Goal: Task Accomplishment & Management: Complete application form

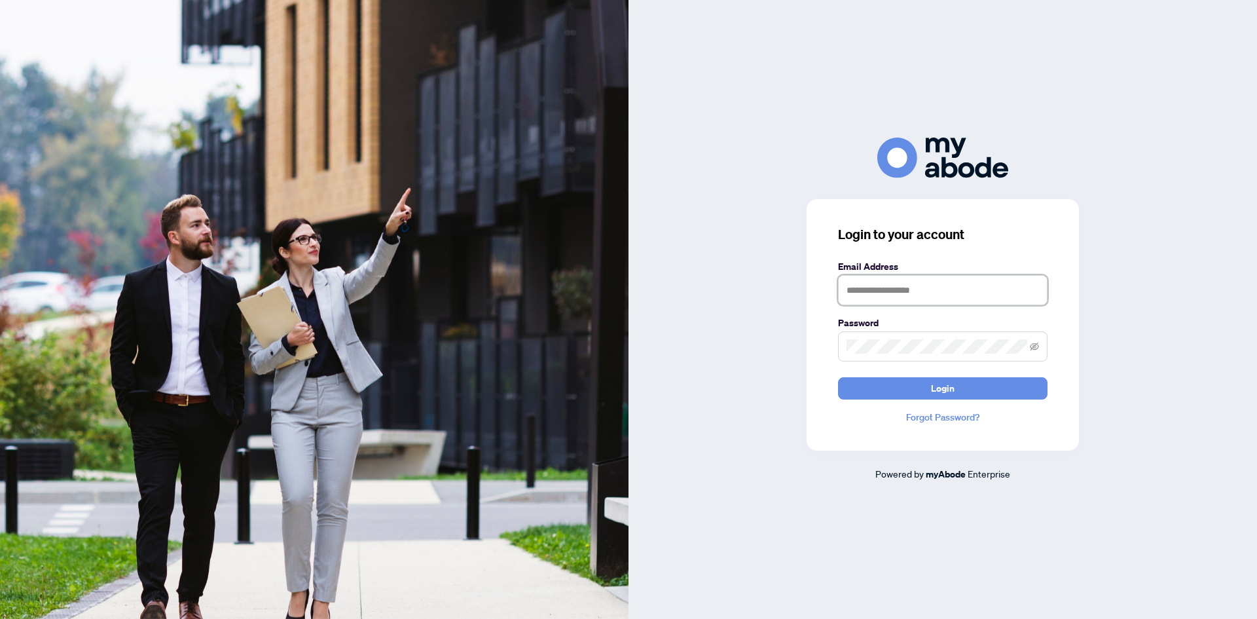
click at [905, 280] on input "text" at bounding box center [942, 290] width 209 height 30
type input "**********"
click at [1038, 343] on icon "eye-invisible" at bounding box center [1034, 346] width 9 height 8
click at [994, 380] on button "Login" at bounding box center [942, 388] width 209 height 22
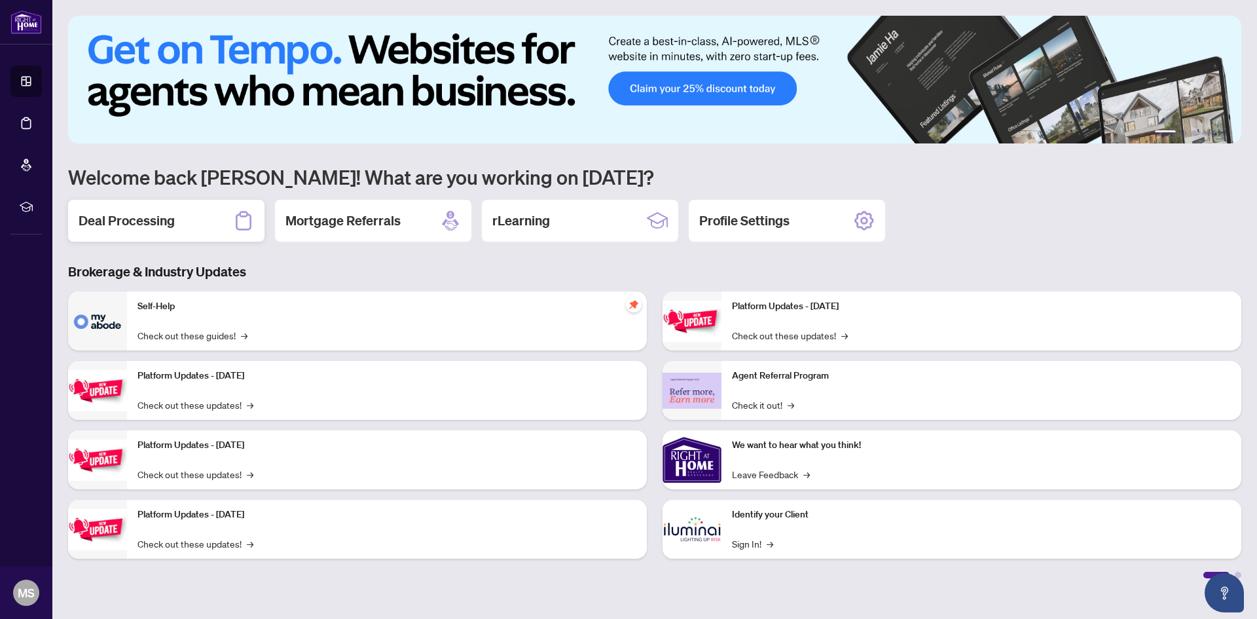
click at [154, 219] on h2 "Deal Processing" at bounding box center [127, 220] width 96 height 18
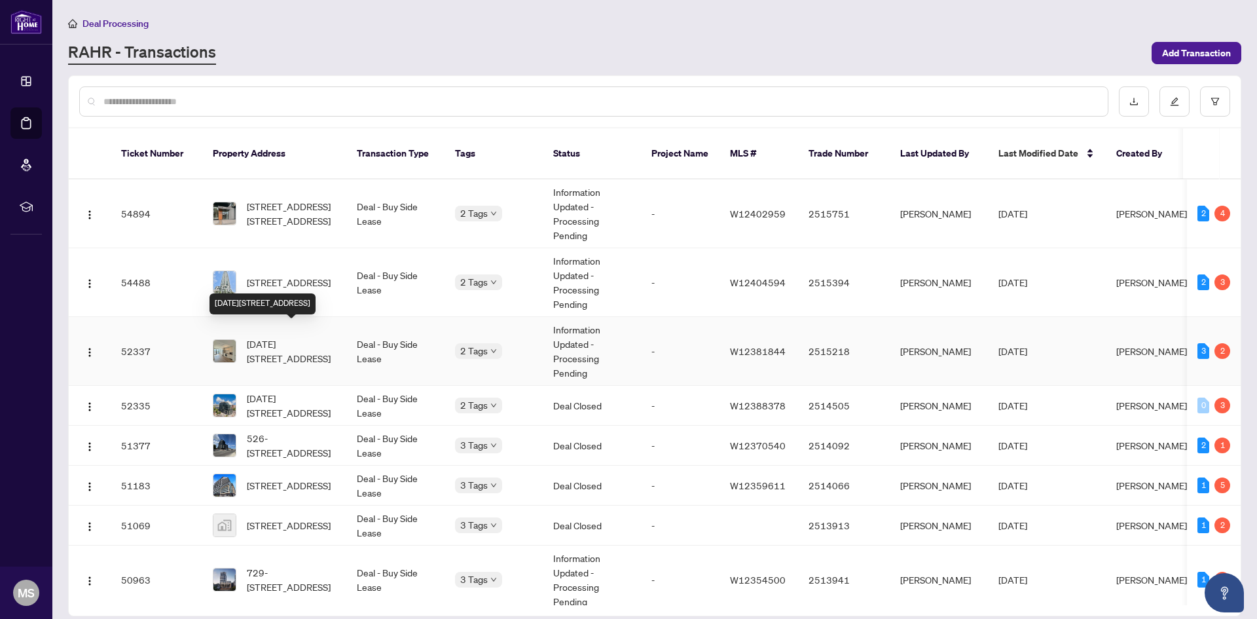
click at [304, 337] on span "1506-3009 Novar Rd, Mississauga, Ontario L5B 0P9, Canada" at bounding box center [291, 350] width 89 height 29
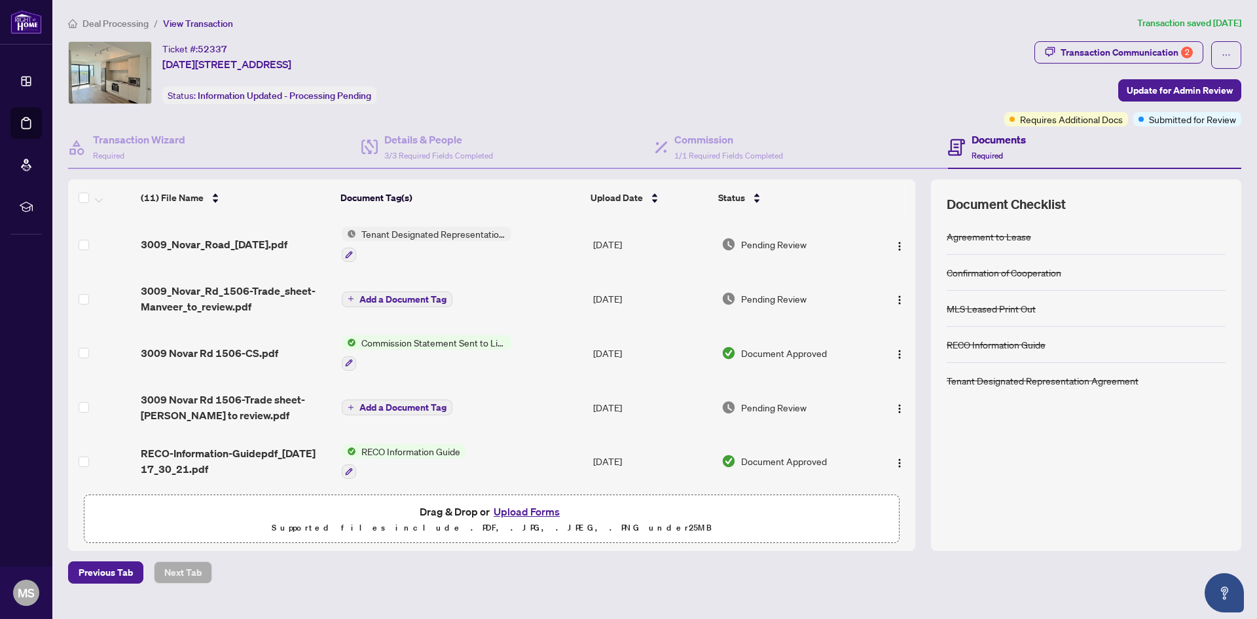
click at [112, 19] on span "Deal Processing" at bounding box center [115, 24] width 66 height 12
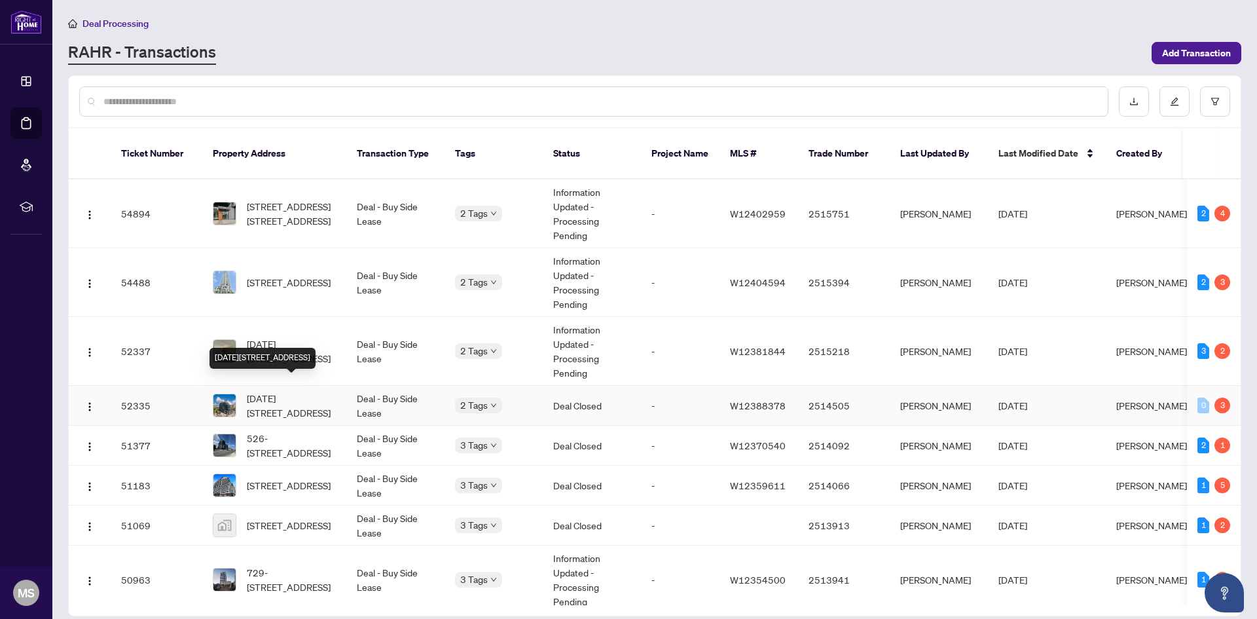
click at [302, 394] on span "1509-3009 Novar Rd, Mississauga, Ontario L5B 0P9, Canada" at bounding box center [291, 405] width 89 height 29
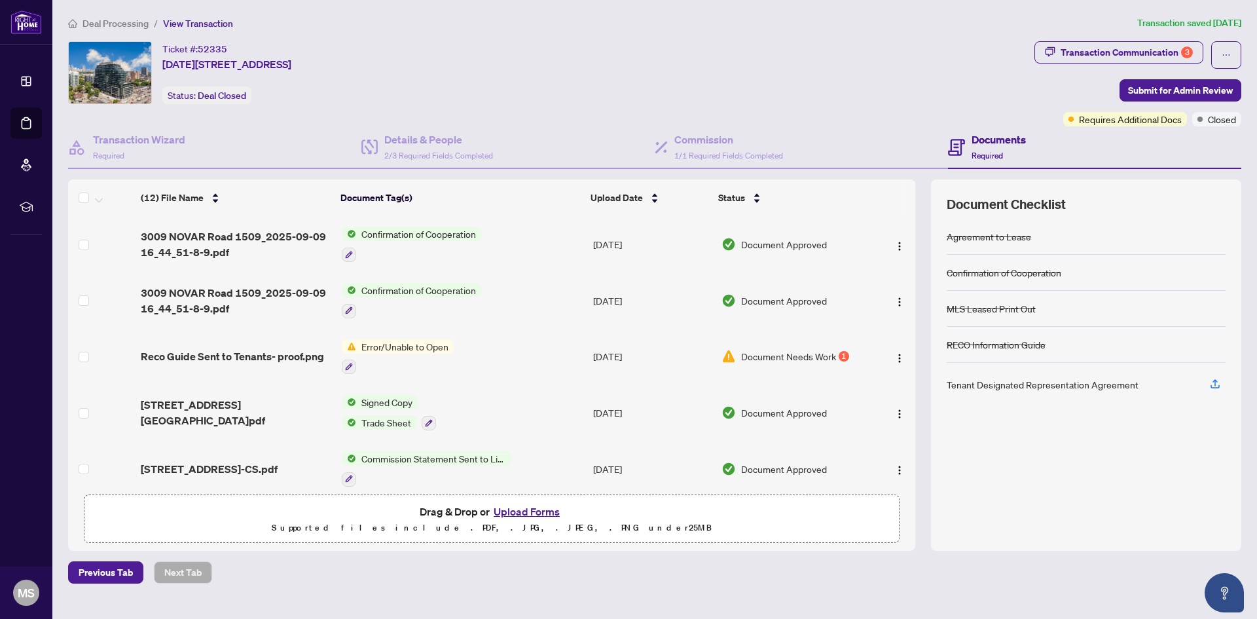
click at [109, 24] on span "Deal Processing" at bounding box center [115, 24] width 66 height 12
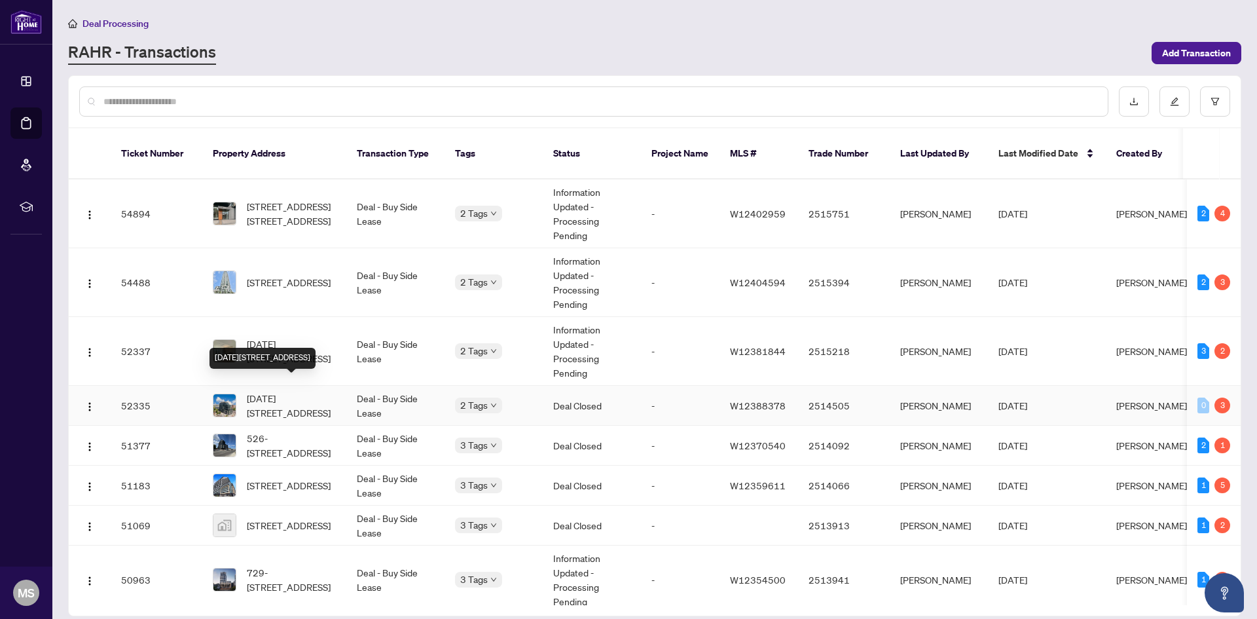
click at [312, 391] on span "1509-3009 Novar Rd, Mississauga, Ontario L5B 0P9, Canada" at bounding box center [291, 405] width 89 height 29
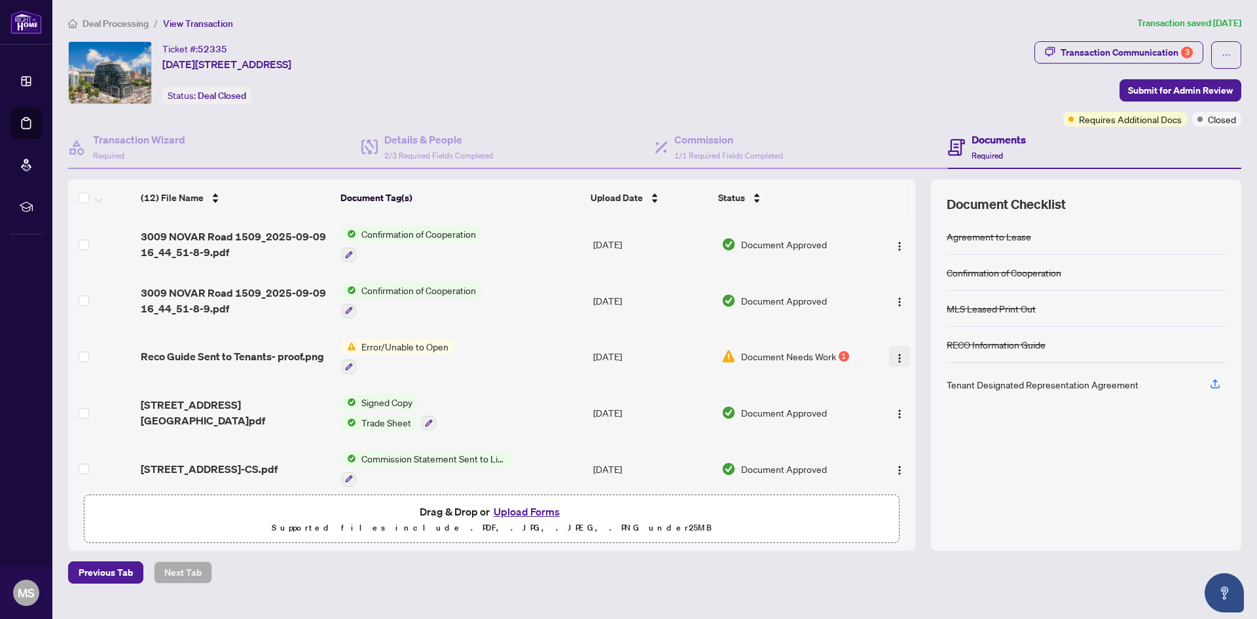
click at [899, 353] on img "button" at bounding box center [899, 358] width 10 height 10
click at [378, 342] on span "Error/Unable to Open" at bounding box center [405, 346] width 98 height 14
click at [347, 369] on button "button" at bounding box center [349, 366] width 14 height 14
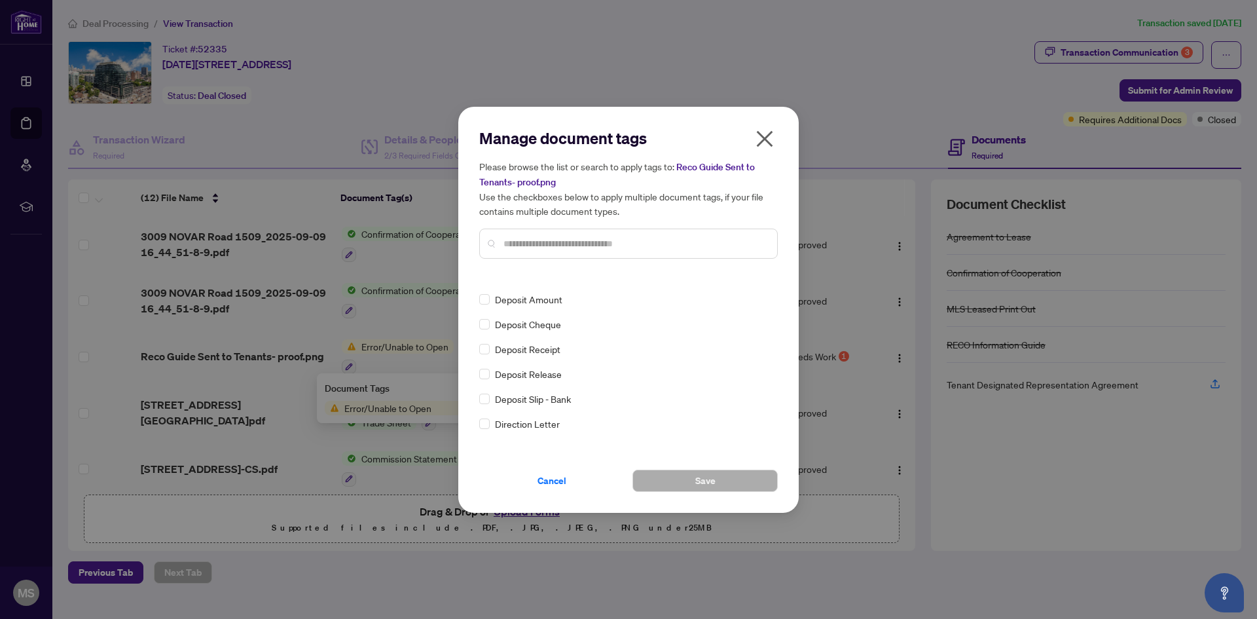
scroll to position [1113, 0]
click at [563, 478] on span "Cancel" at bounding box center [551, 480] width 29 height 21
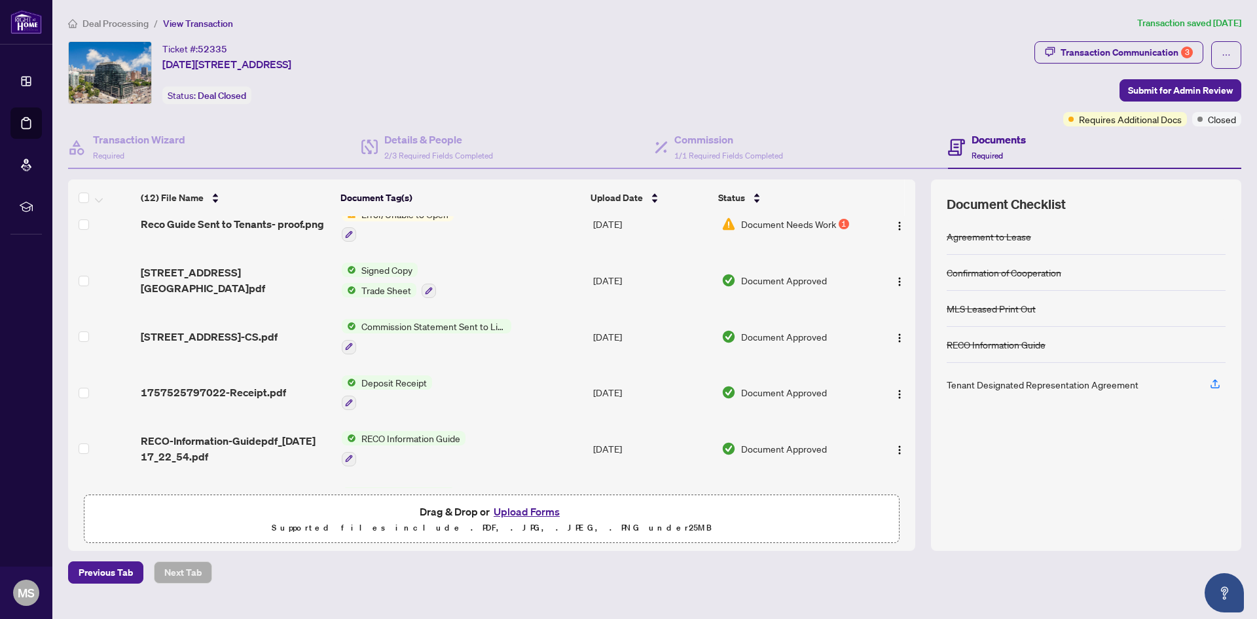
scroll to position [0, 0]
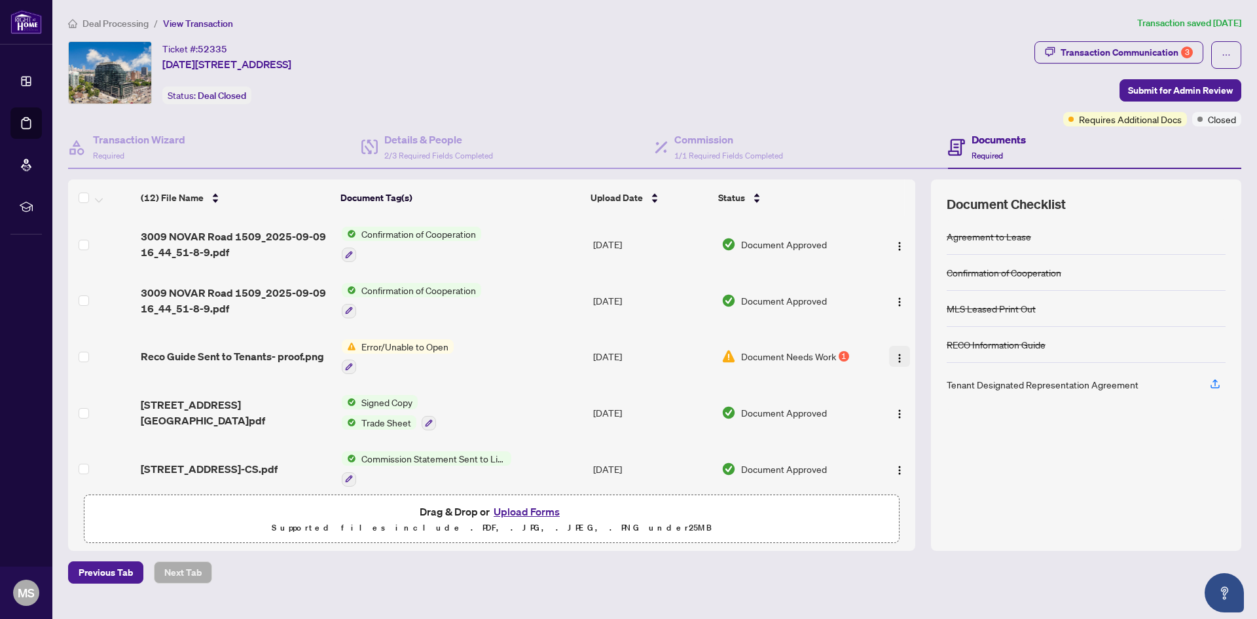
click at [896, 358] on img "button" at bounding box center [899, 358] width 10 height 10
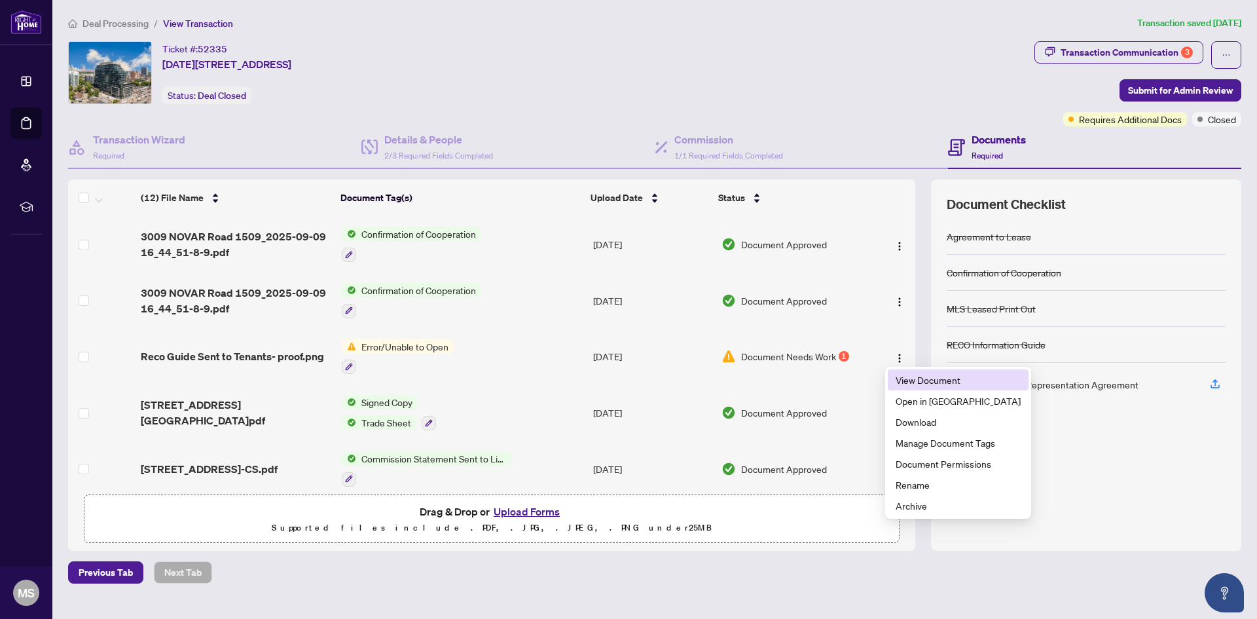
click at [927, 379] on span "View Document" at bounding box center [958, 379] width 125 height 14
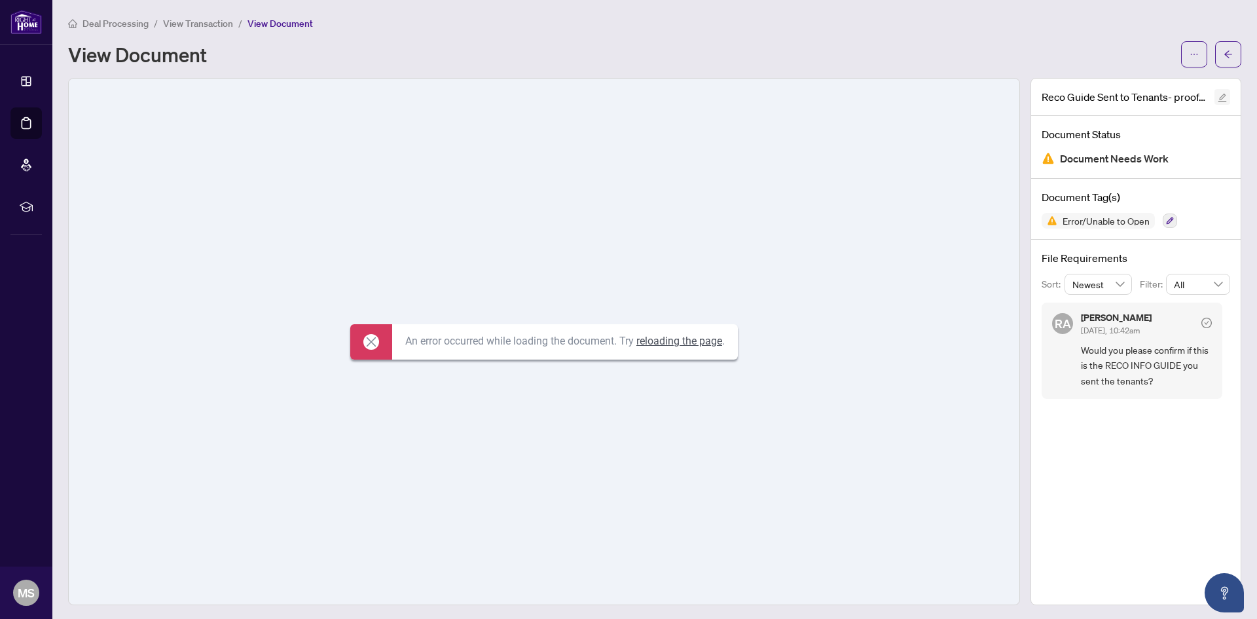
click at [1218, 98] on button "button" at bounding box center [1222, 97] width 16 height 16
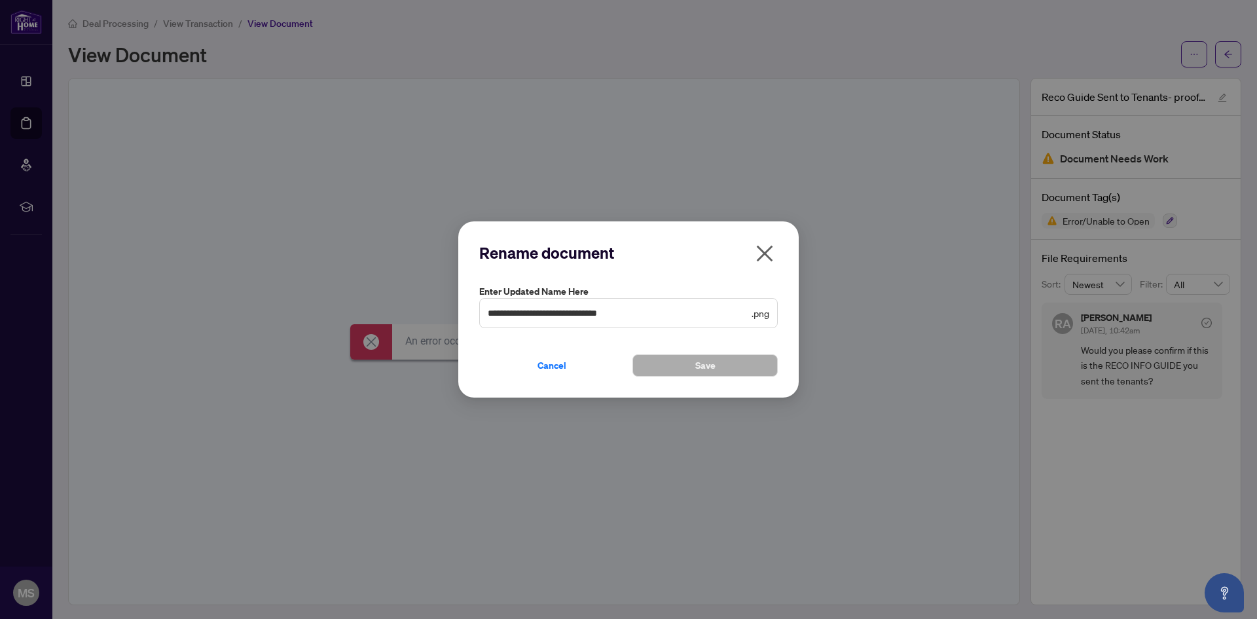
click at [763, 314] on span ".png" at bounding box center [761, 313] width 18 height 14
click at [775, 255] on button "button" at bounding box center [765, 256] width 26 height 28
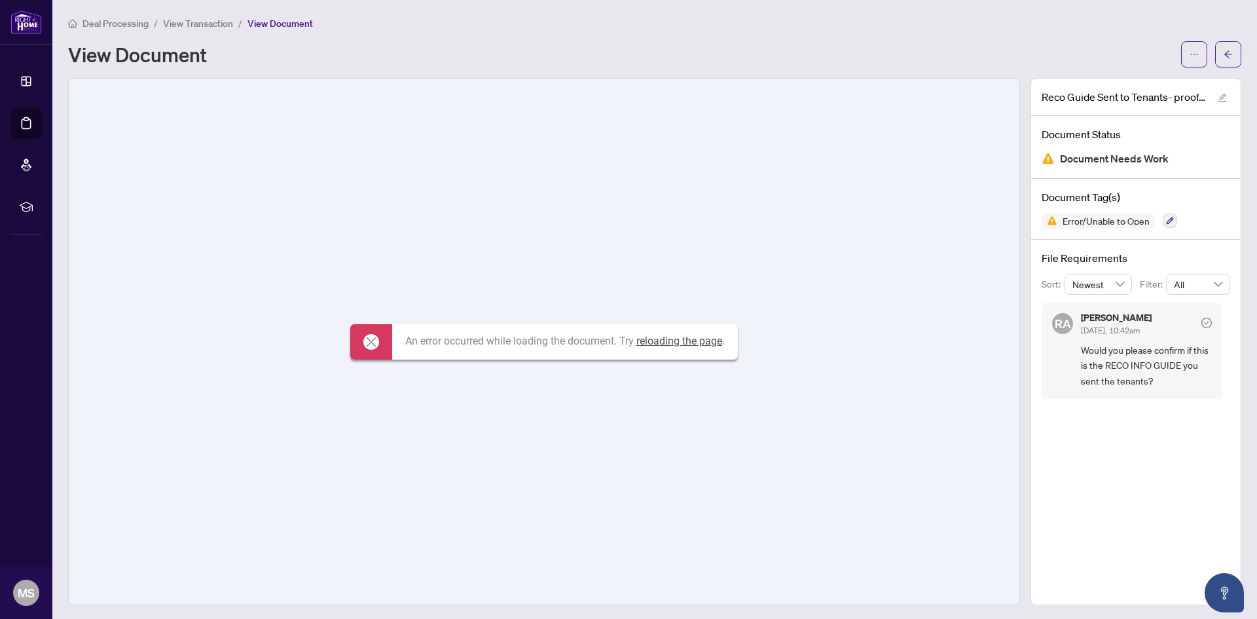
click at [1201, 328] on div at bounding box center [1206, 321] width 10 height 17
click at [661, 346] on link "reloading the page" at bounding box center [679, 341] width 86 height 12
click at [207, 23] on span "View Transaction" at bounding box center [198, 24] width 70 height 12
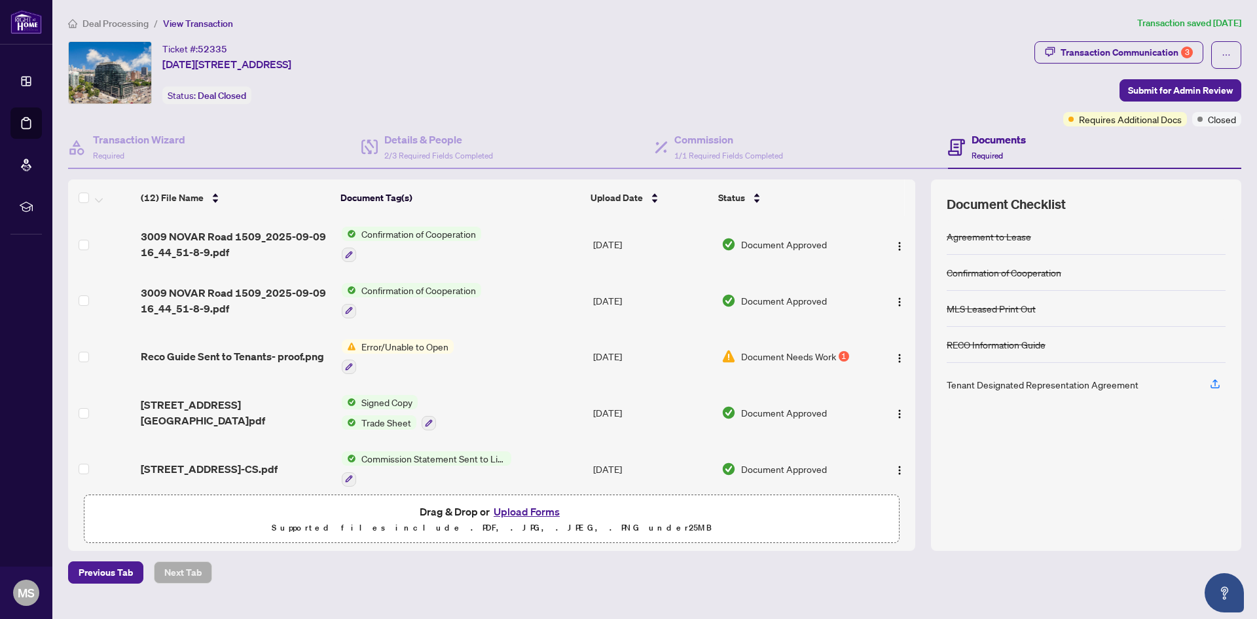
scroll to position [395, 0]
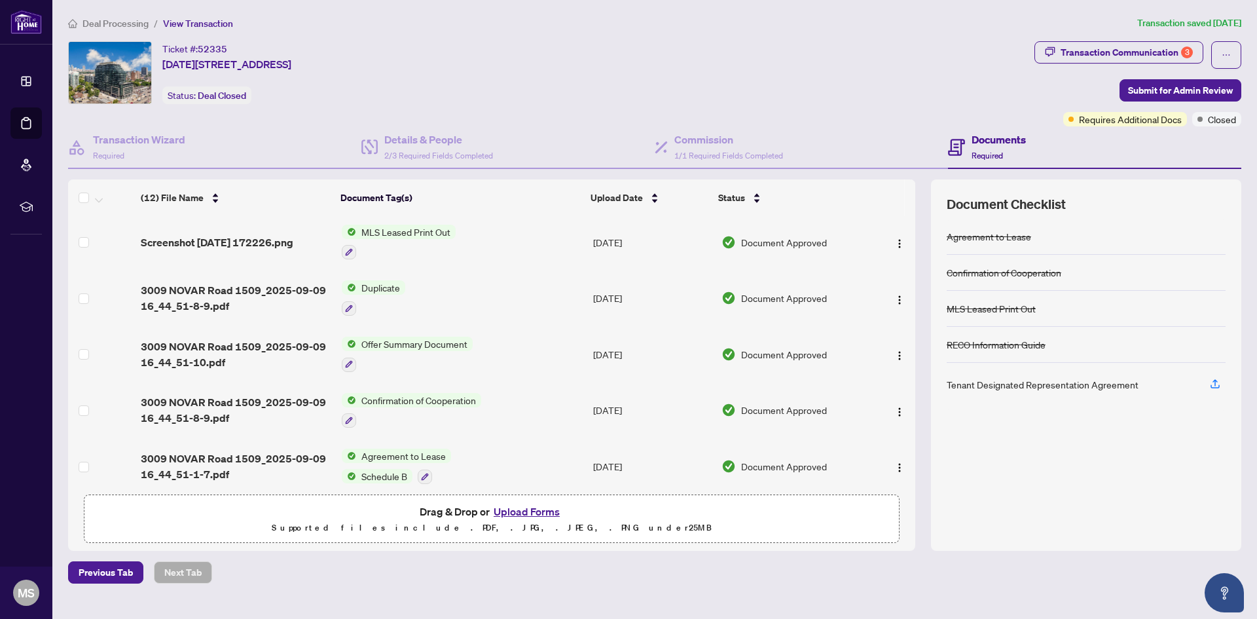
click at [515, 508] on button "Upload Forms" at bounding box center [527, 511] width 74 height 17
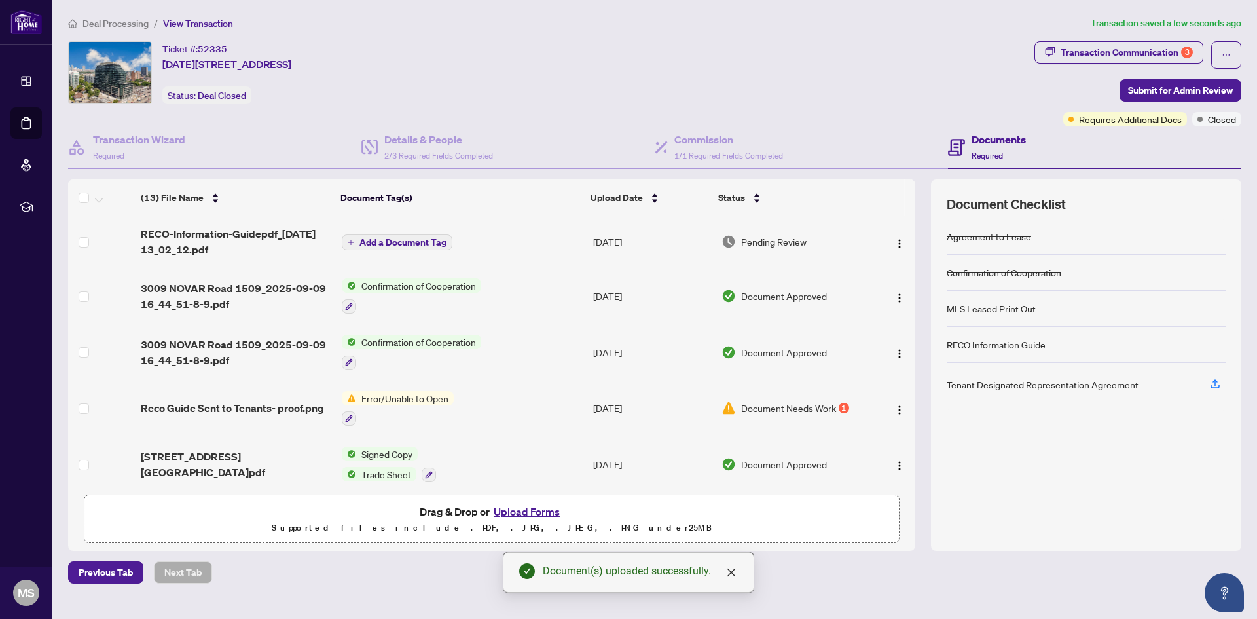
scroll to position [0, 0]
click at [419, 230] on td "Add a Document Tag" at bounding box center [461, 242] width 251 height 52
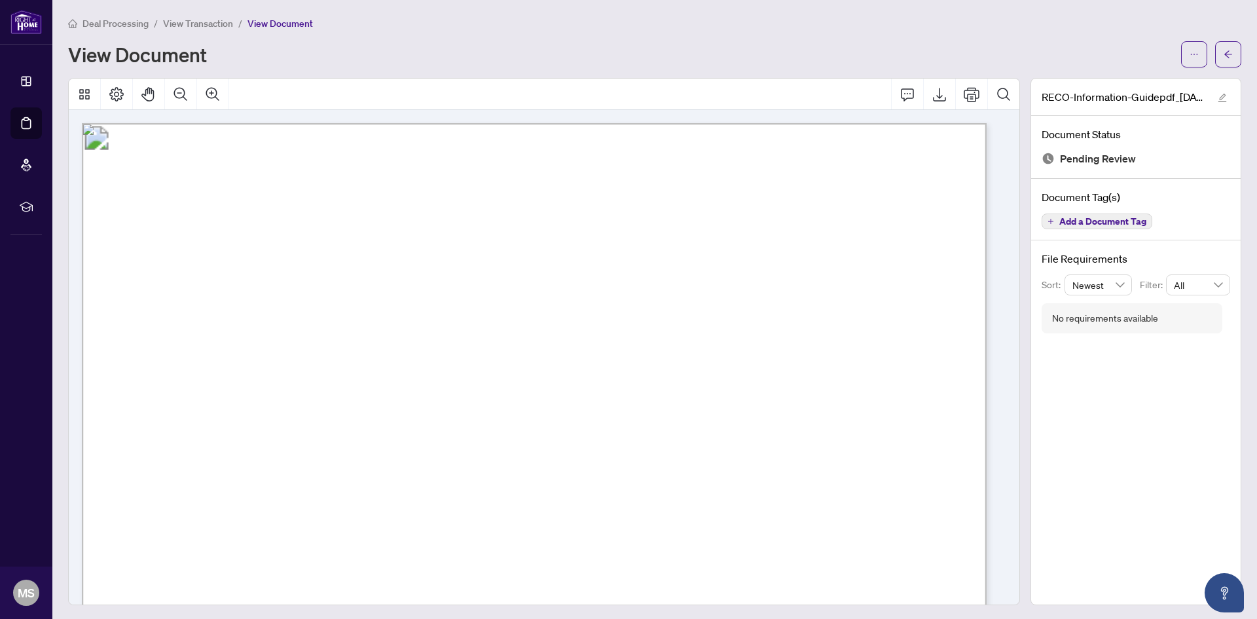
click at [118, 28] on span "Deal Processing" at bounding box center [115, 24] width 66 height 12
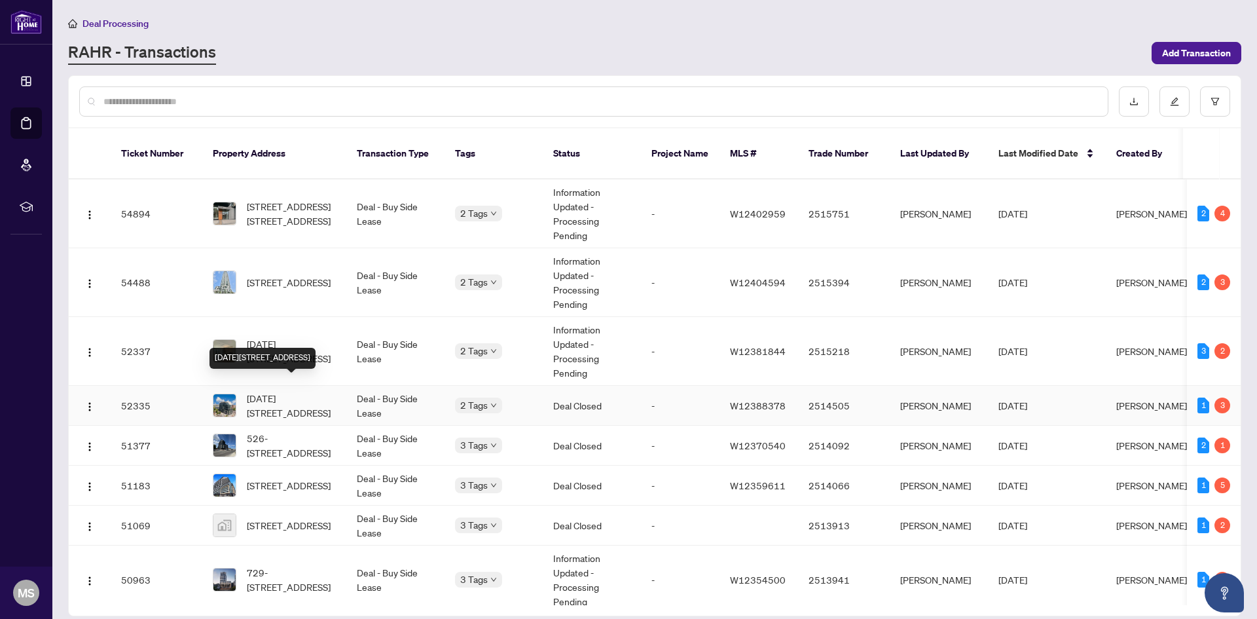
click at [320, 393] on span "1509-3009 Novar Rd, Mississauga, Ontario L5B 0P9, Canada" at bounding box center [291, 405] width 89 height 29
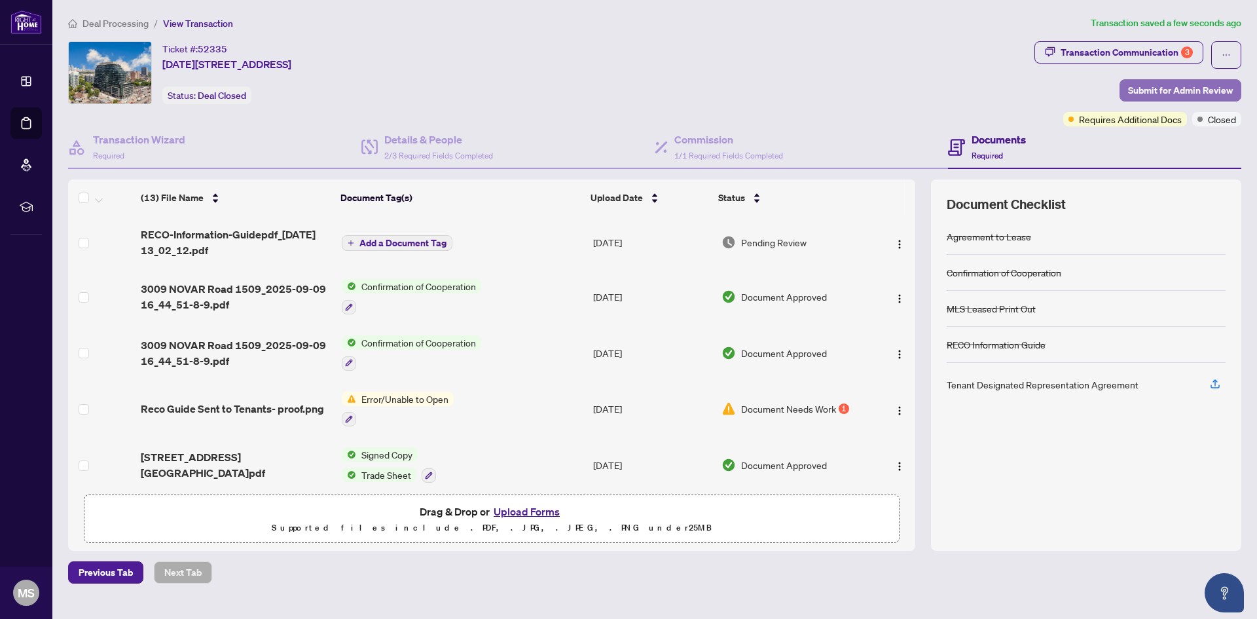
click at [1163, 86] on span "Submit for Admin Review" at bounding box center [1180, 90] width 105 height 21
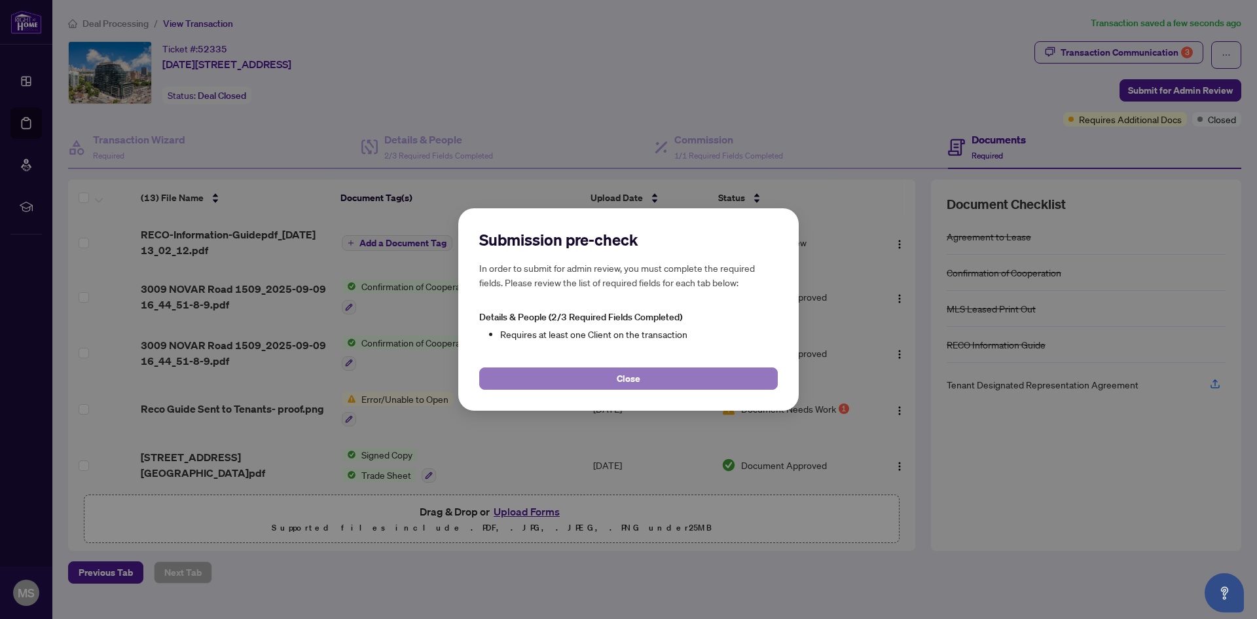
click at [594, 380] on button "Close" at bounding box center [628, 378] width 299 height 22
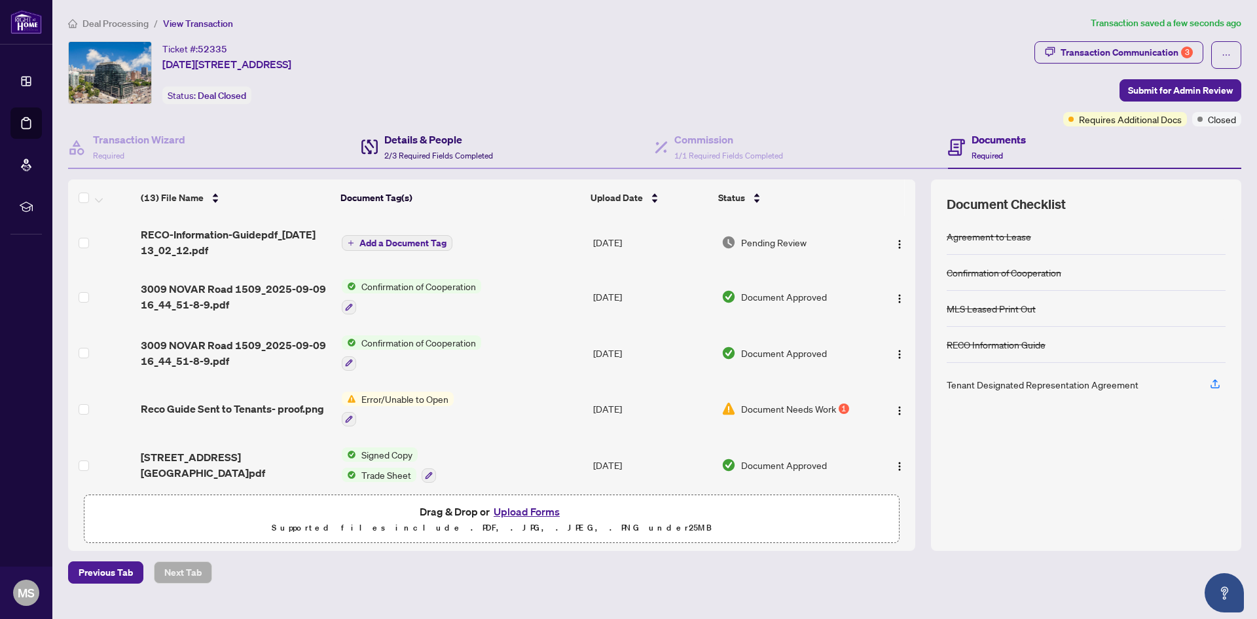
click at [452, 145] on h4 "Details & People" at bounding box center [438, 140] width 109 height 16
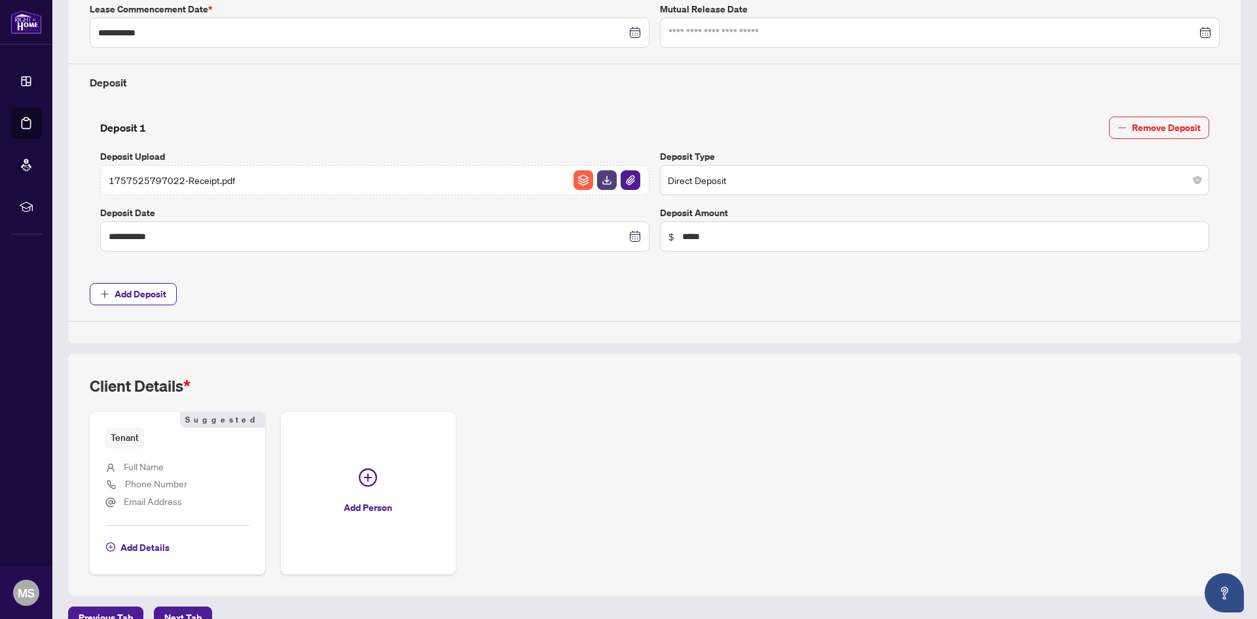
scroll to position [446, 0]
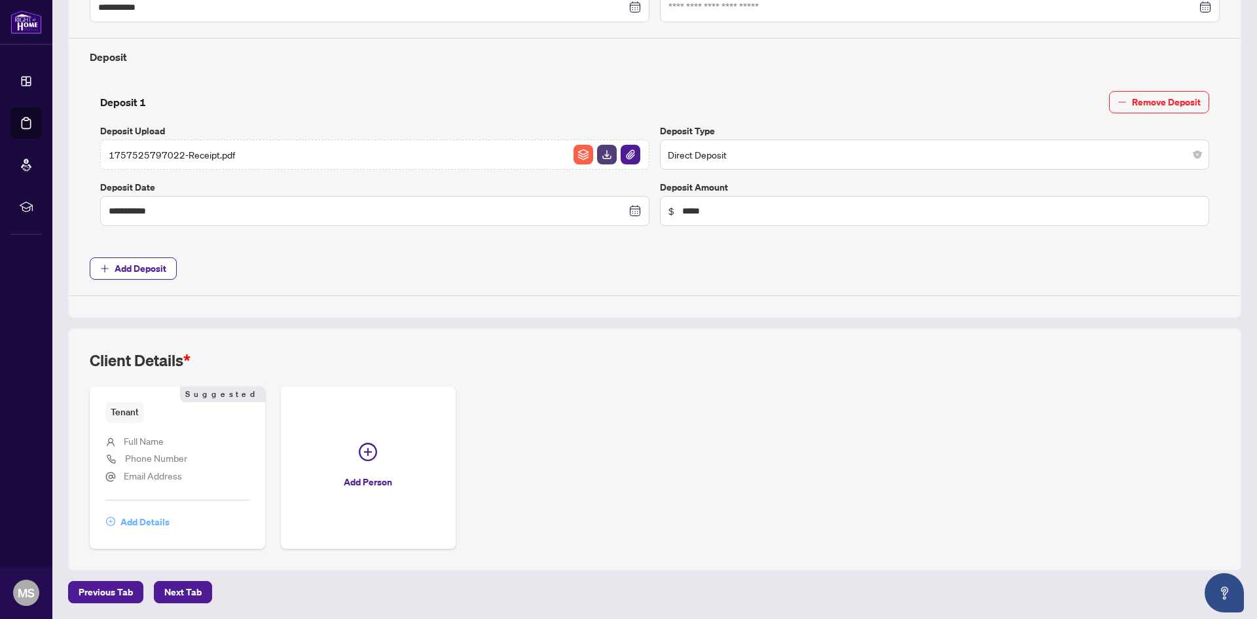
click at [160, 516] on span "Add Details" at bounding box center [144, 521] width 49 height 21
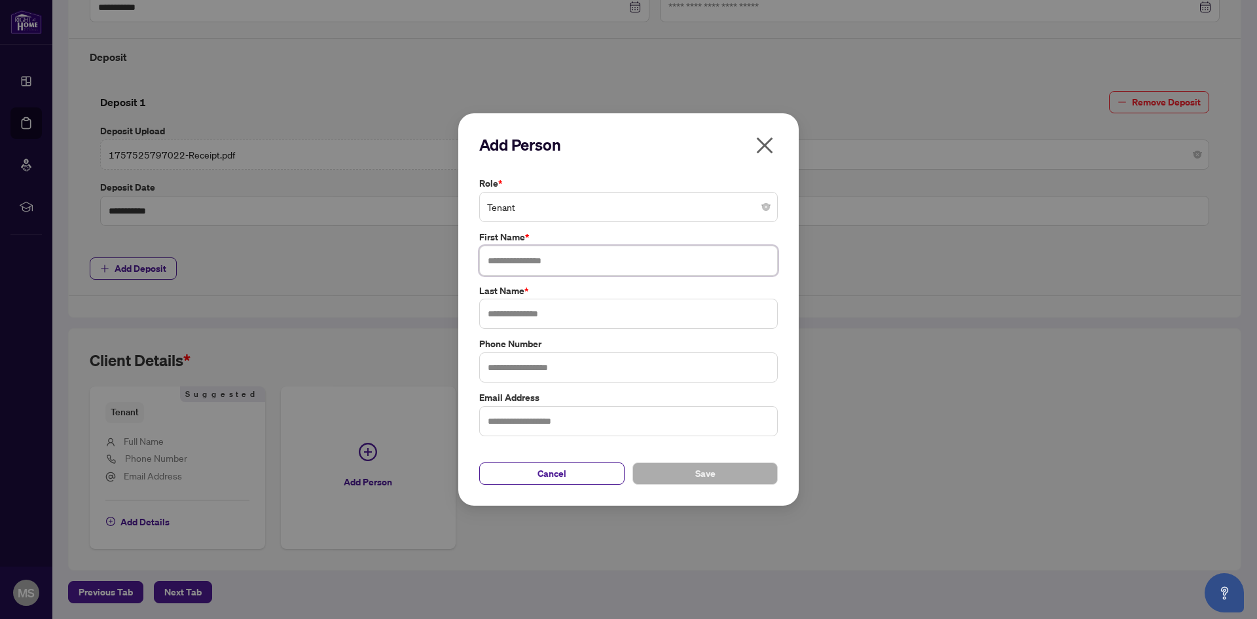
click at [549, 274] on input "text" at bounding box center [628, 260] width 299 height 30
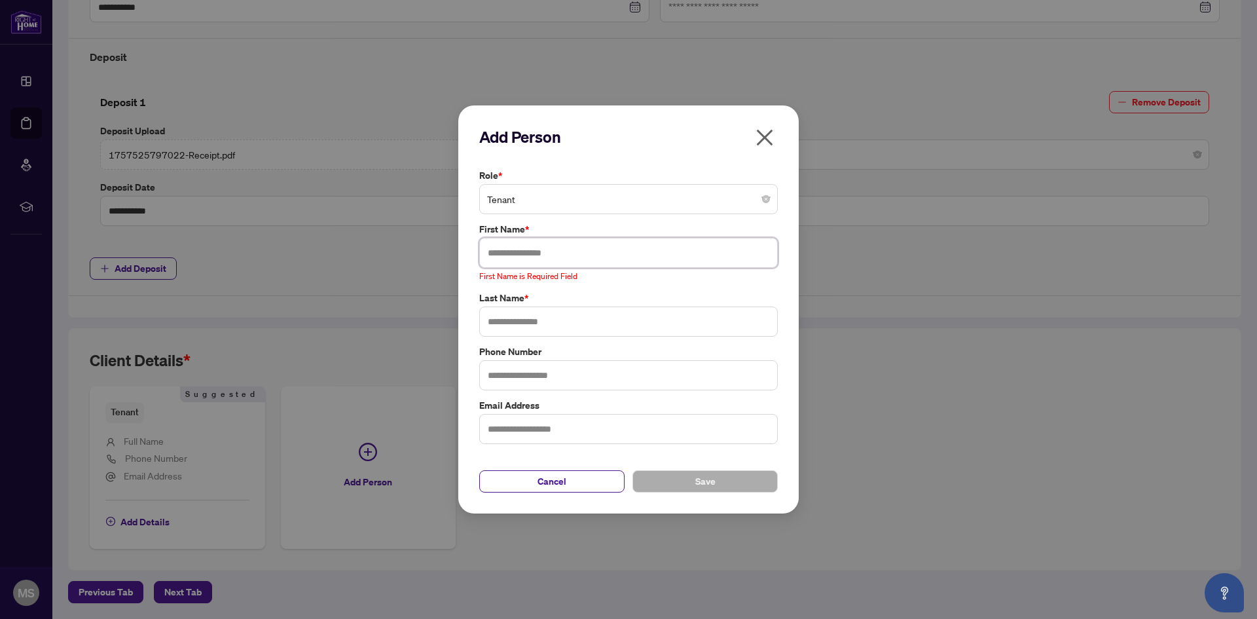
paste input "**********"
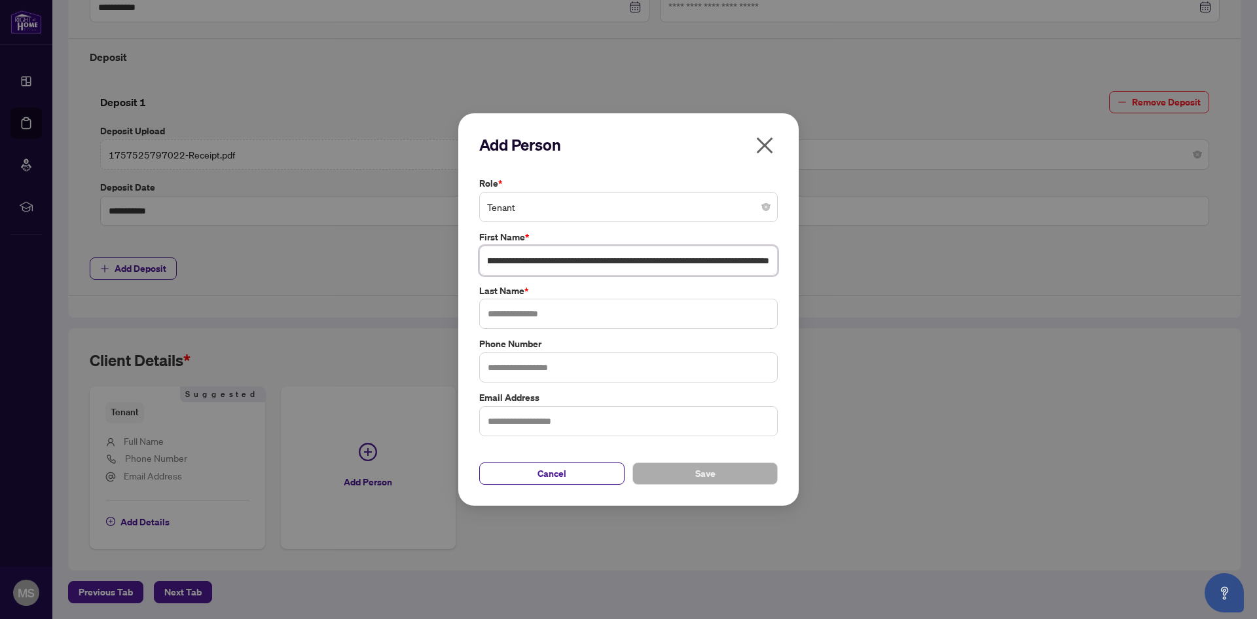
scroll to position [0, 0]
drag, startPoint x: 776, startPoint y: 259, endPoint x: 640, endPoint y: 261, distance: 135.5
click at [640, 261] on input "**********" at bounding box center [628, 260] width 299 height 30
click at [562, 259] on input "**********" at bounding box center [628, 260] width 299 height 30
type input "**********"
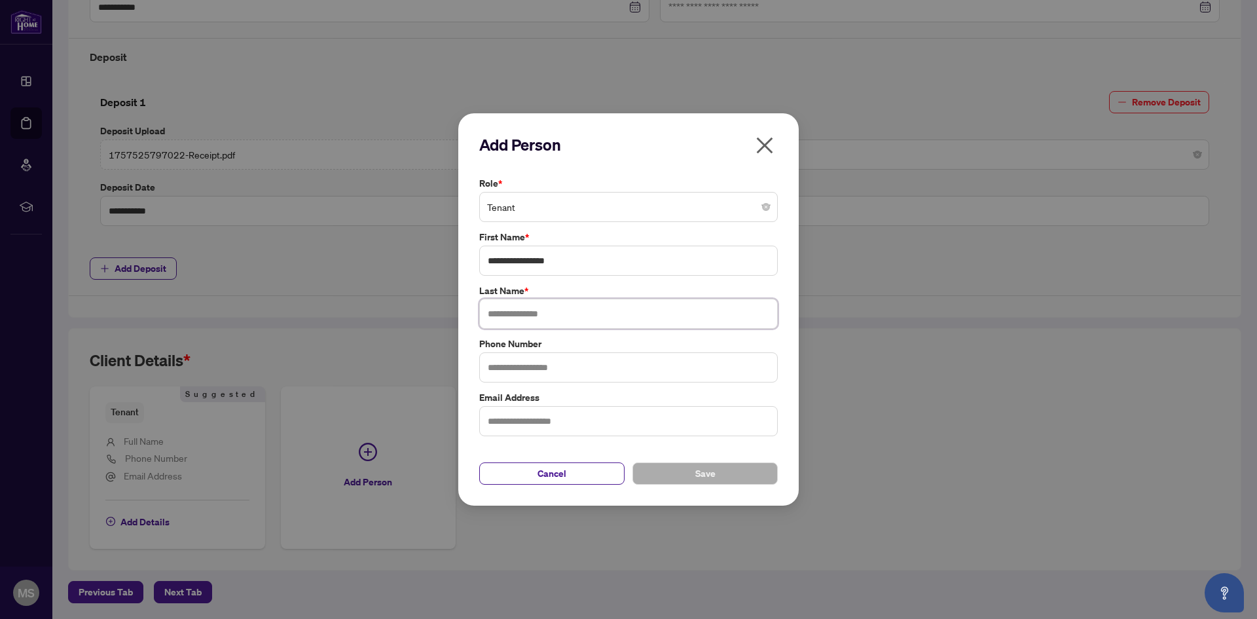
click at [537, 321] on input "text" at bounding box center [628, 314] width 299 height 30
paste input "**********"
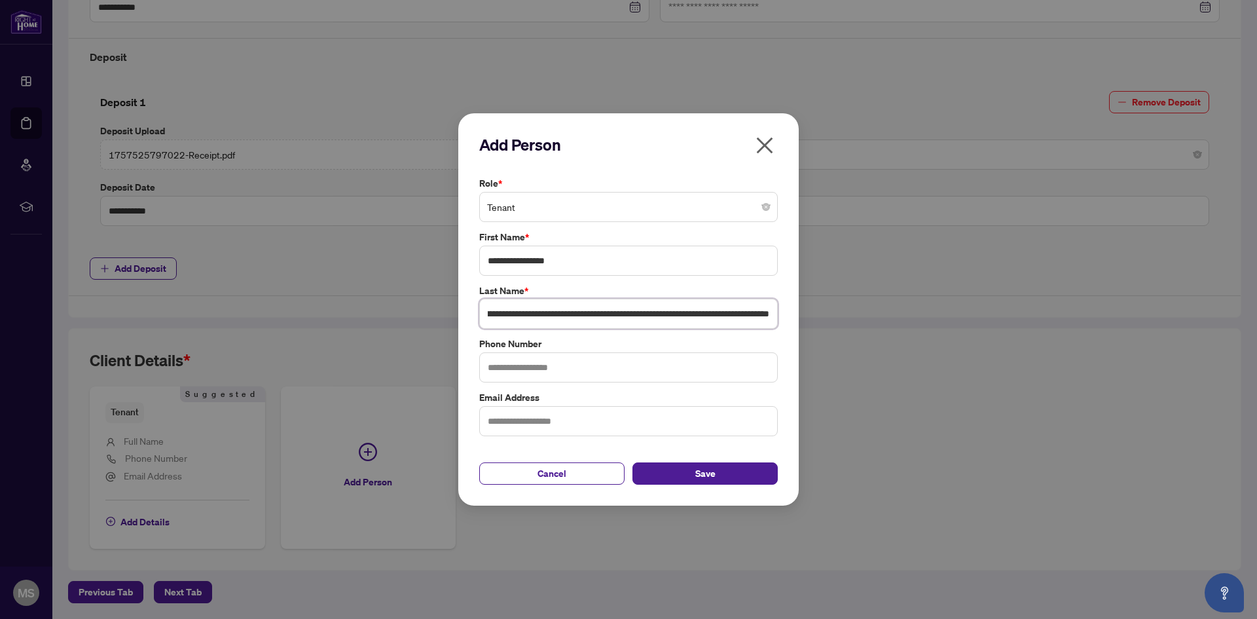
click at [511, 314] on input "**********" at bounding box center [628, 314] width 299 height 30
drag, startPoint x: 762, startPoint y: 319, endPoint x: 517, endPoint y: 315, distance: 244.9
click at [517, 315] on input "**********" at bounding box center [628, 314] width 299 height 30
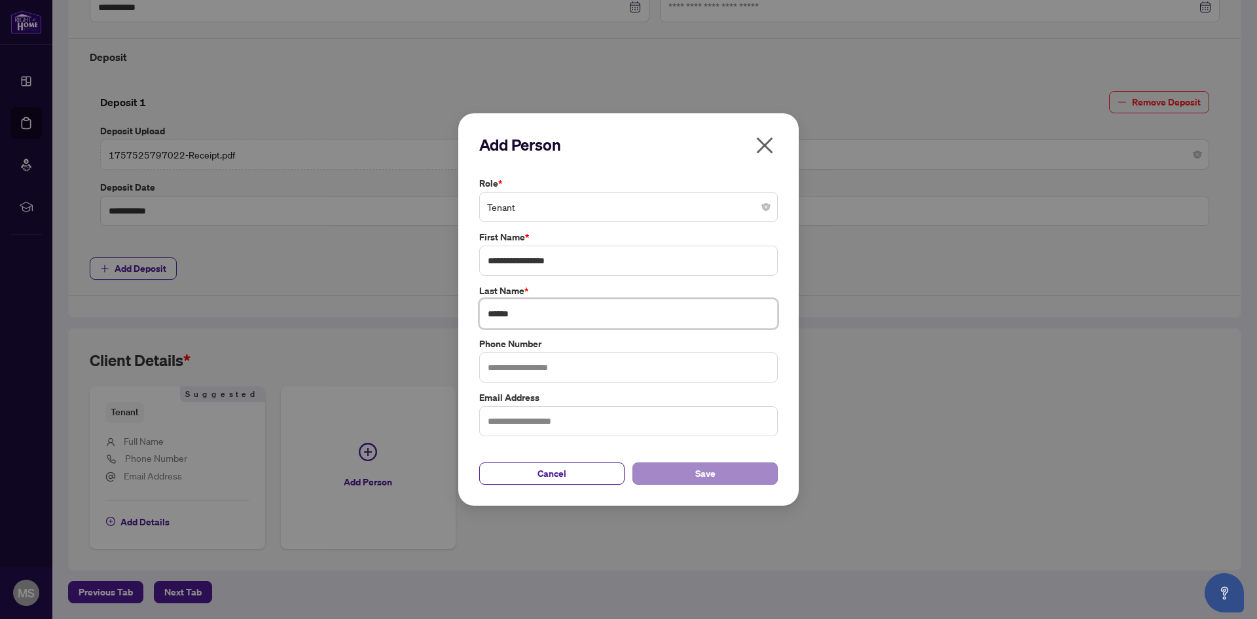
type input "******"
click at [681, 465] on button "Save" at bounding box center [704, 473] width 145 height 22
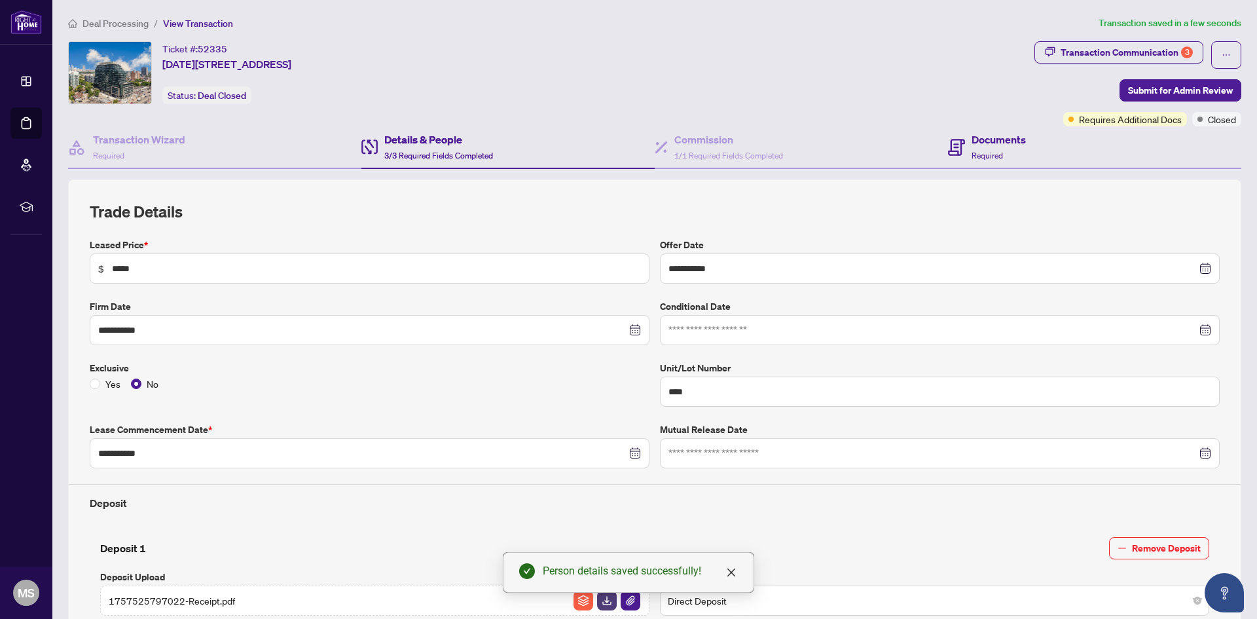
click at [1058, 145] on div "Documents Required" at bounding box center [1094, 147] width 293 height 43
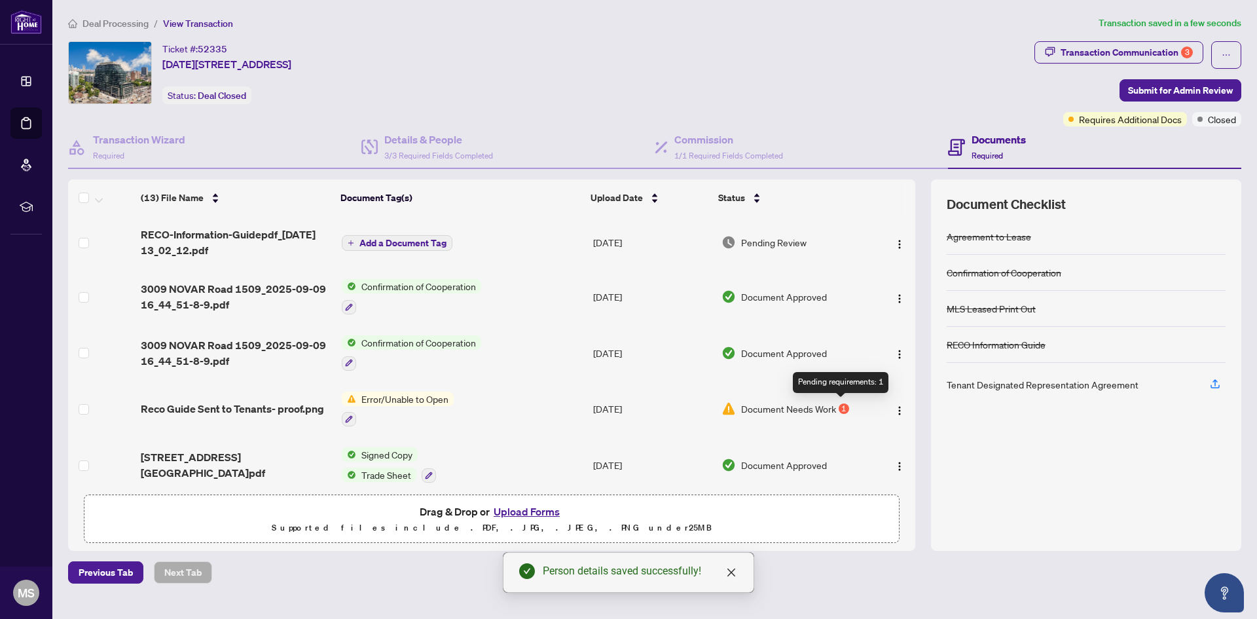
click at [839, 405] on div "1" at bounding box center [844, 408] width 10 height 10
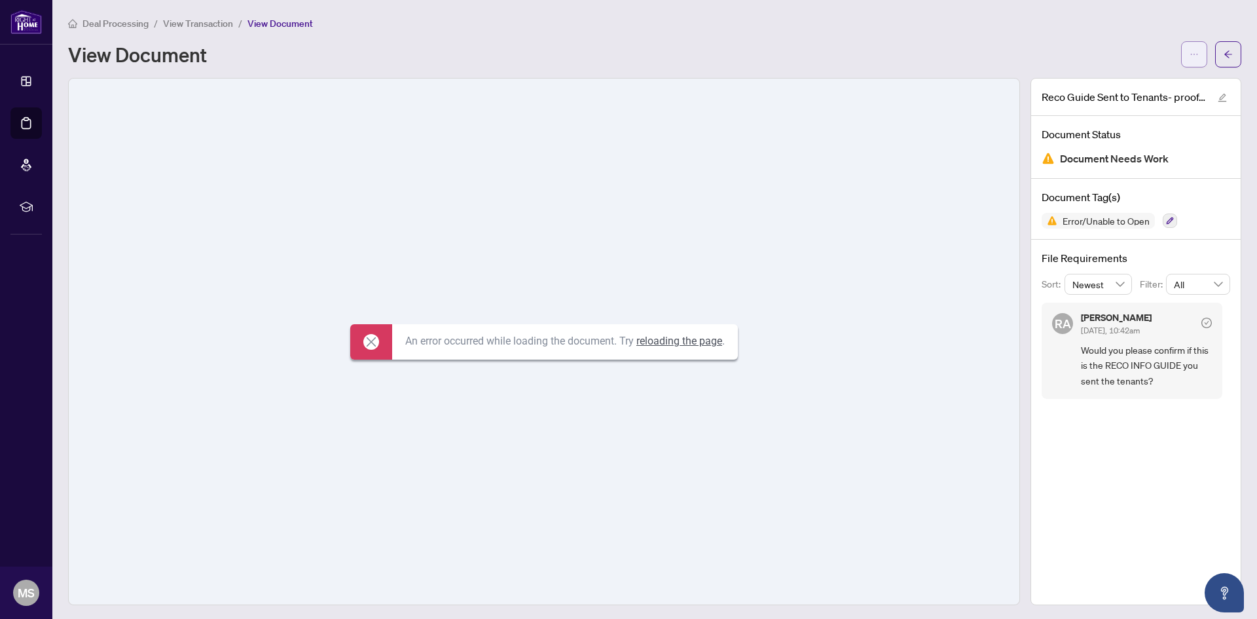
click at [1189, 56] on icon "ellipsis" at bounding box center [1193, 54] width 9 height 9
click at [1058, 137] on h4 "Document Status" at bounding box center [1136, 134] width 189 height 16
click at [99, 20] on span "Deal Processing" at bounding box center [115, 24] width 66 height 12
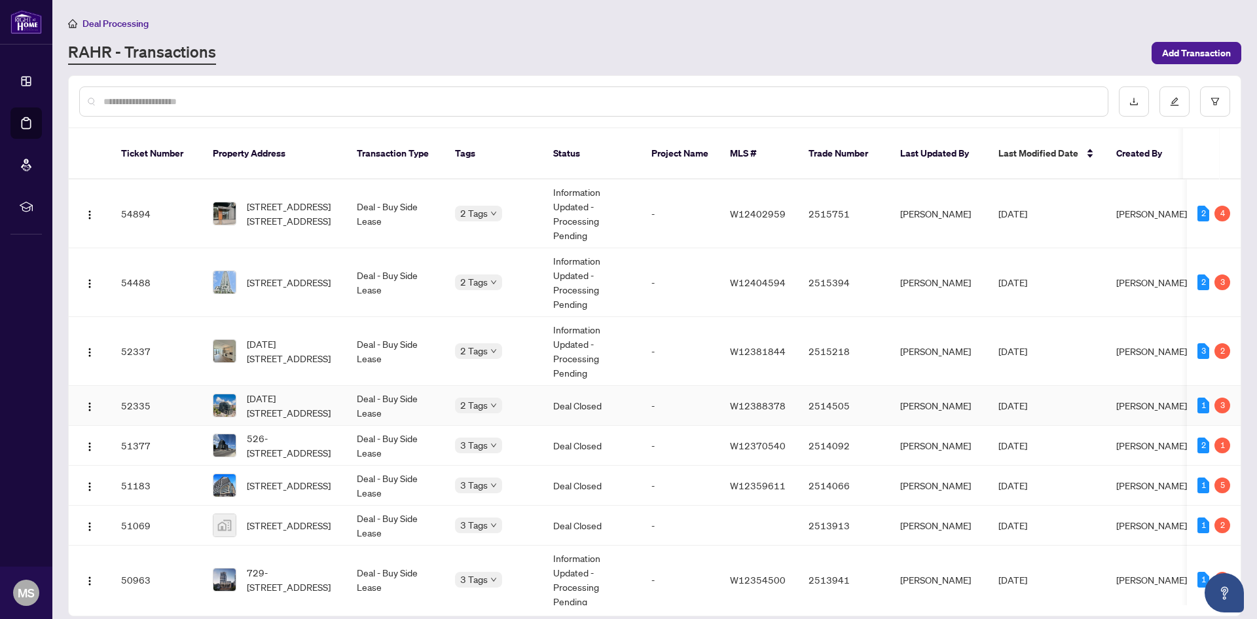
click at [293, 386] on td "1509-3009 Novar Rd, Mississauga, Ontario L5B 0P9, Canada" at bounding box center [274, 406] width 144 height 40
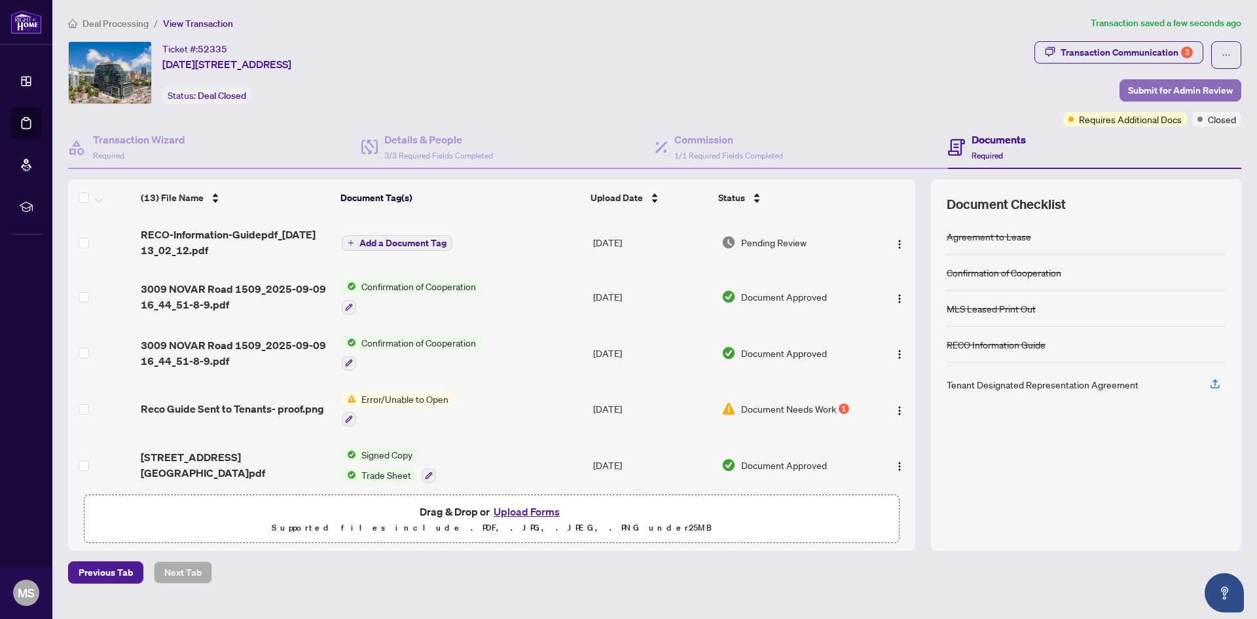
click at [1171, 83] on span "Submit for Admin Review" at bounding box center [1180, 90] width 105 height 21
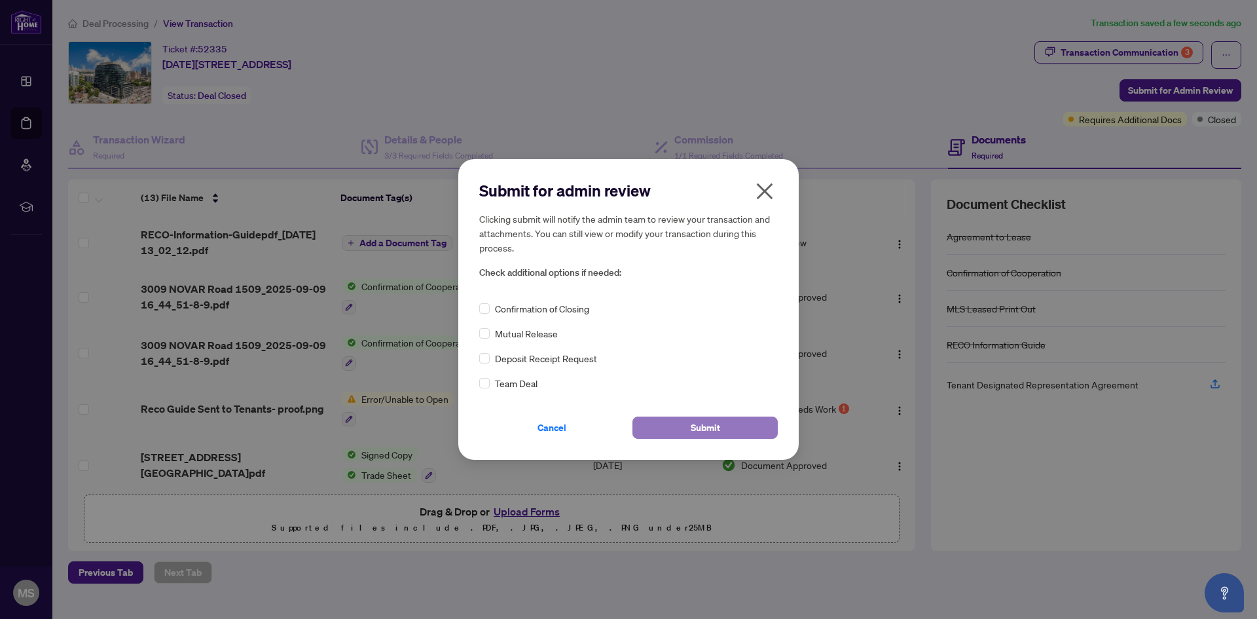
click at [691, 418] on span "Submit" at bounding box center [705, 427] width 29 height 21
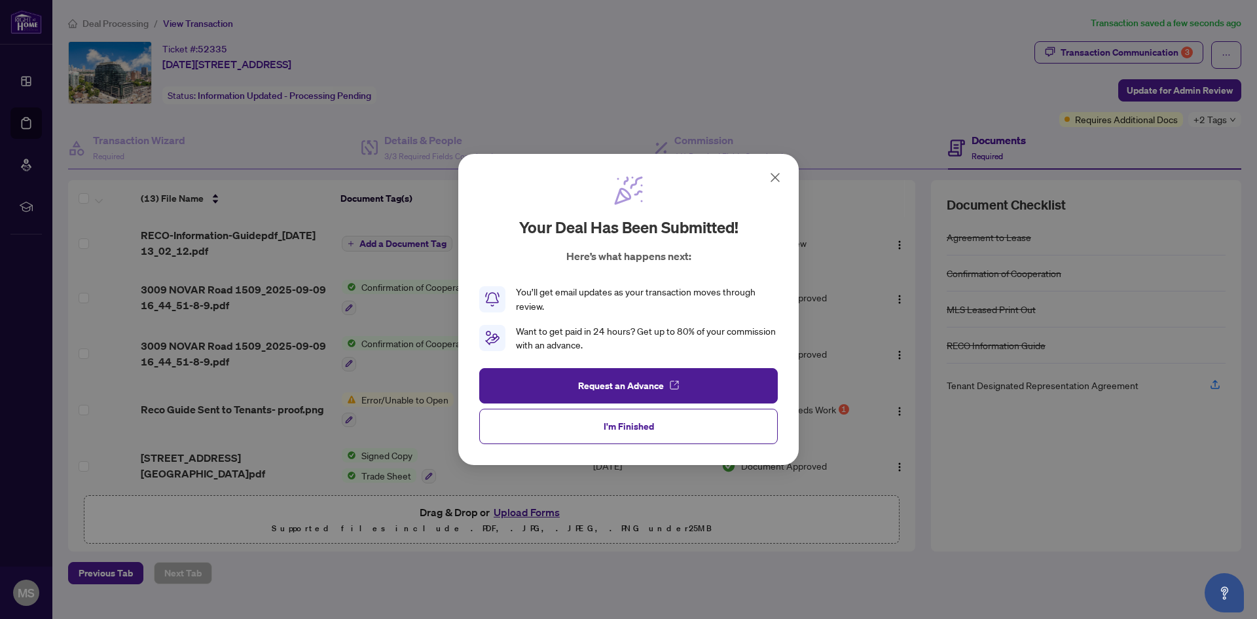
click at [689, 418] on button "I'm Finished" at bounding box center [628, 425] width 299 height 35
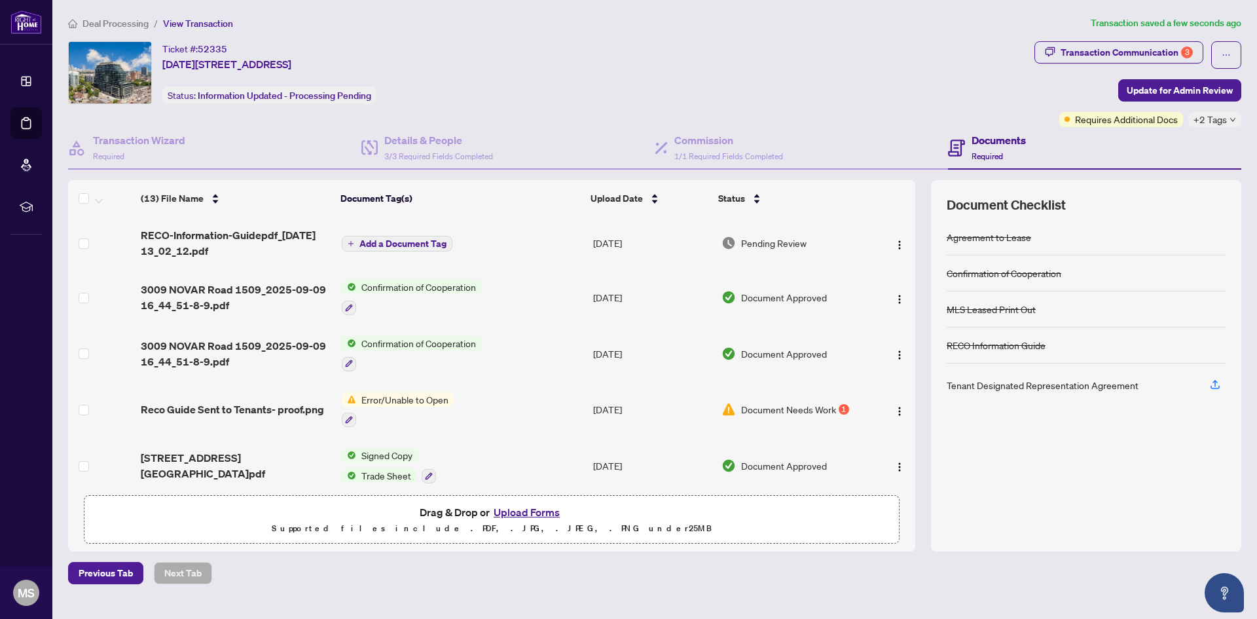
click at [899, 418] on td at bounding box center [893, 410] width 44 height 56
click at [899, 408] on img "button" at bounding box center [899, 411] width 10 height 10
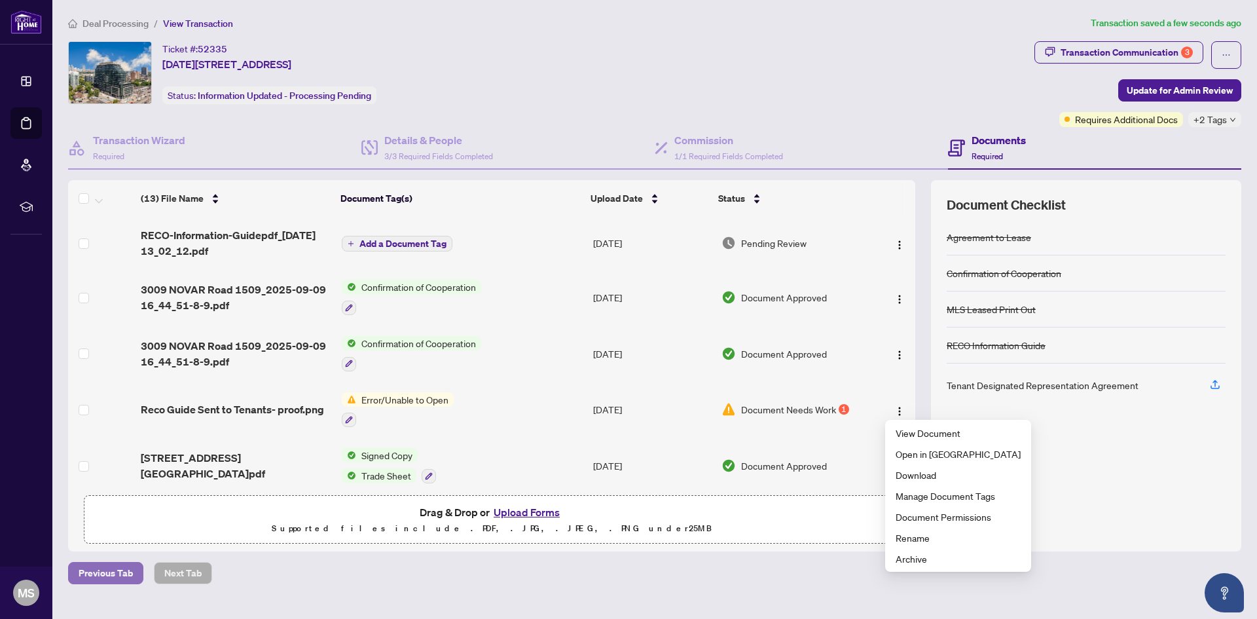
click at [130, 573] on span "Previous Tab" at bounding box center [106, 572] width 54 height 21
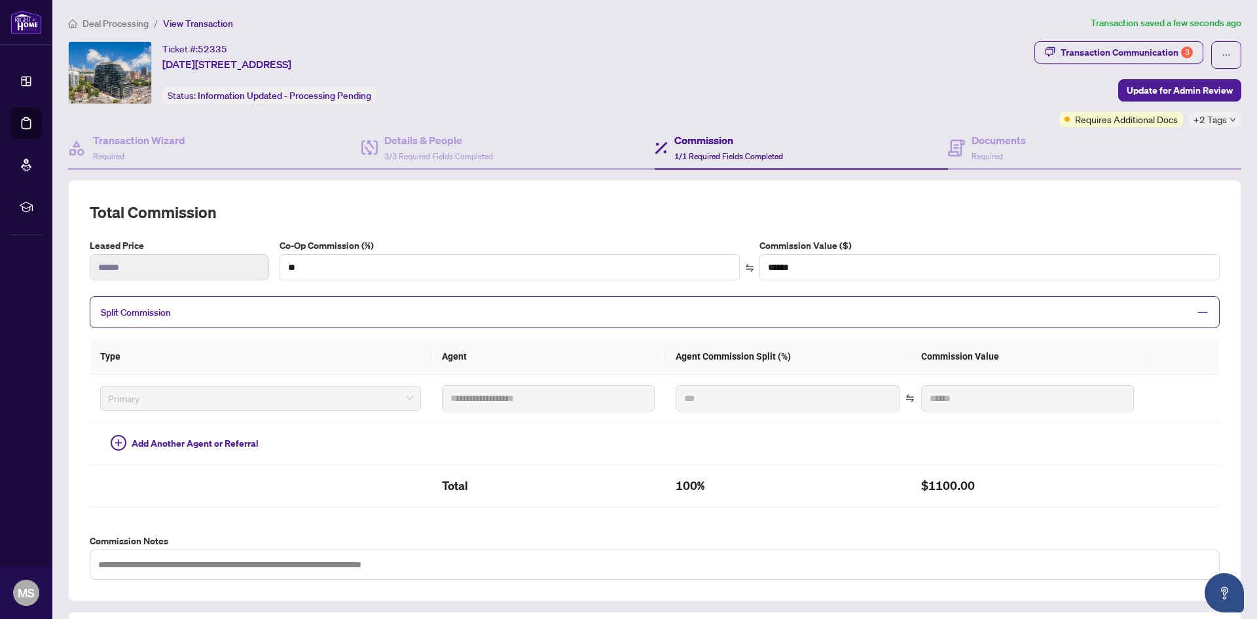
click at [134, 24] on span "Deal Processing" at bounding box center [115, 24] width 66 height 12
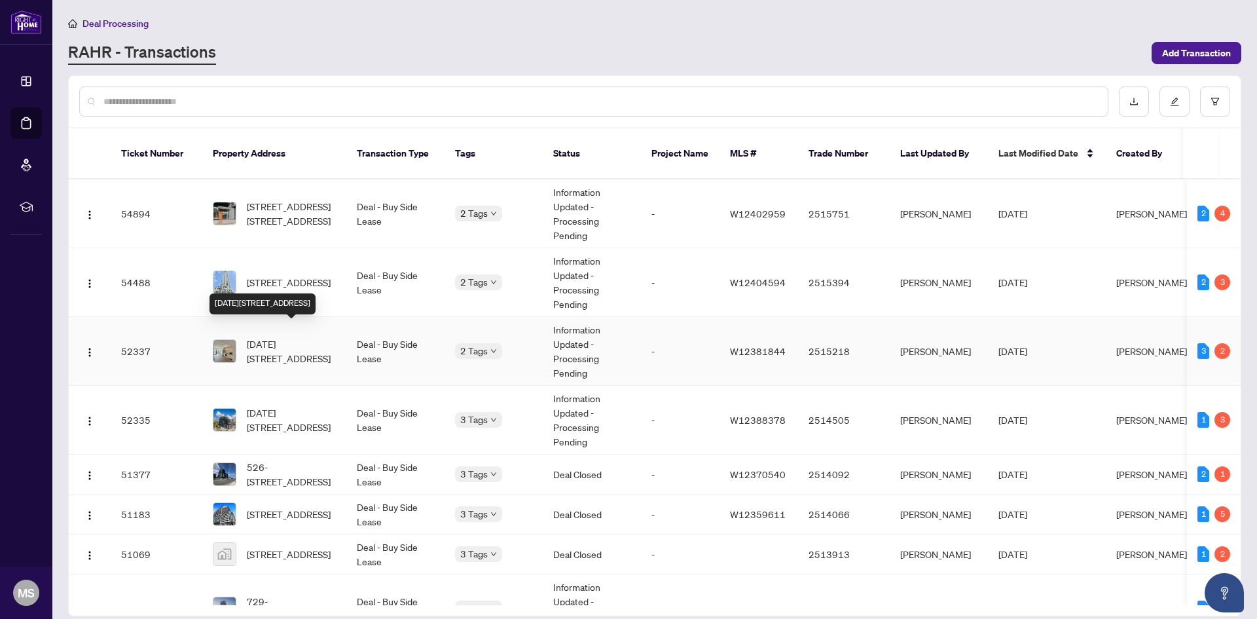
click at [314, 340] on span "1506-3009 Novar Rd, Mississauga, Ontario L5B 0P9, Canada" at bounding box center [291, 350] width 89 height 29
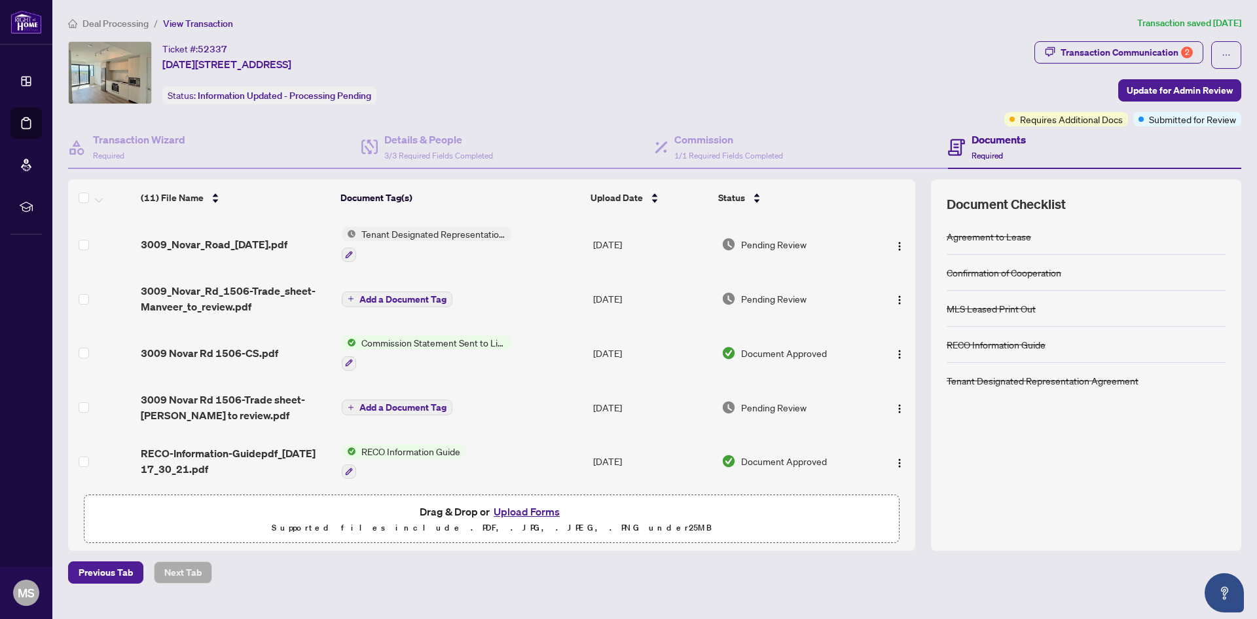
click at [137, 29] on li "Deal Processing" at bounding box center [108, 23] width 81 height 15
click at [149, 25] on li "Deal Processing" at bounding box center [108, 23] width 81 height 15
click at [137, 24] on span "Deal Processing" at bounding box center [115, 24] width 66 height 12
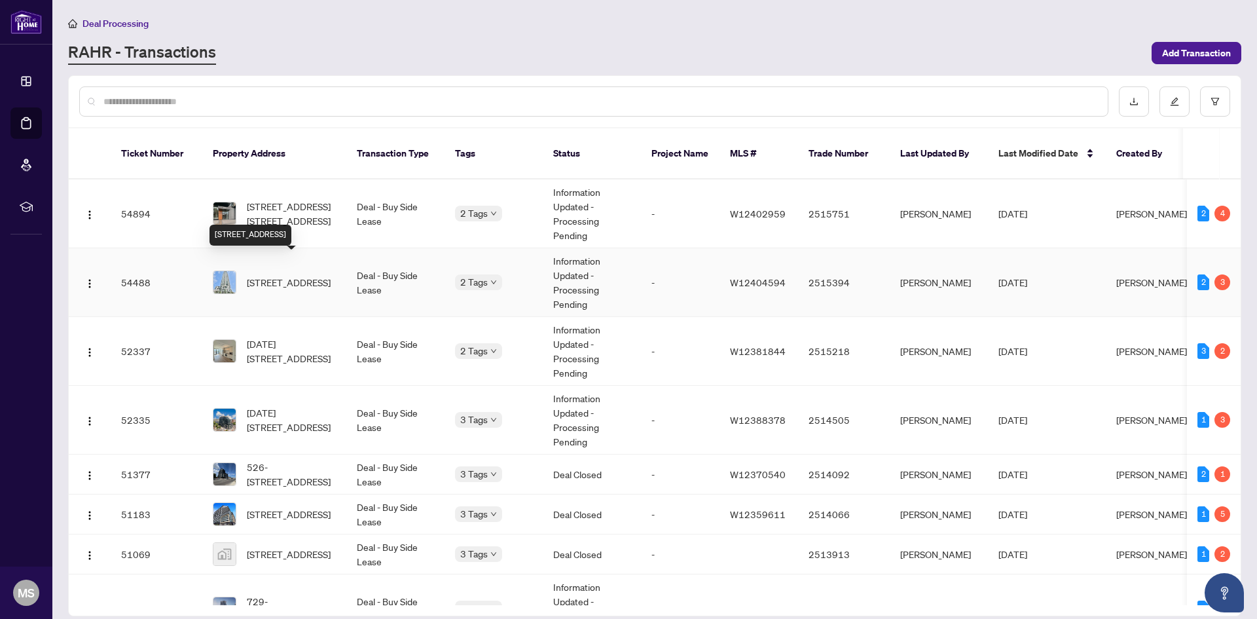
click at [290, 275] on span "3505-3975 Grand Park Dr, Mississauga, Ontario L5B 0K4, Canada" at bounding box center [289, 282] width 84 height 14
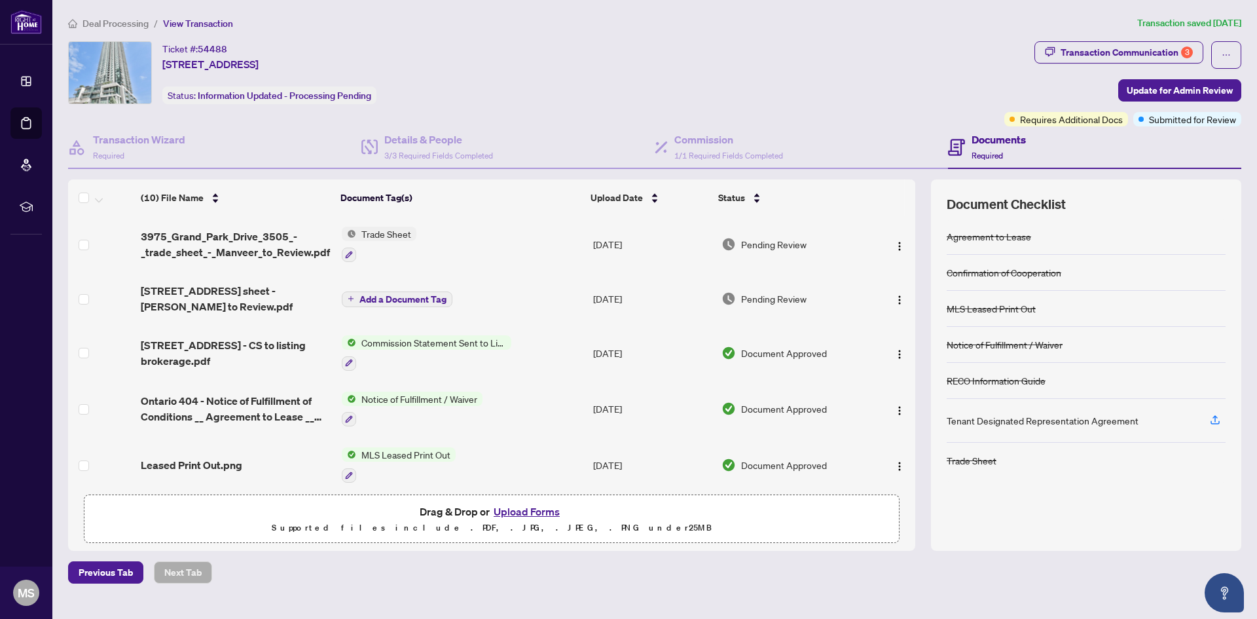
click at [117, 18] on span "Deal Processing" at bounding box center [115, 24] width 66 height 12
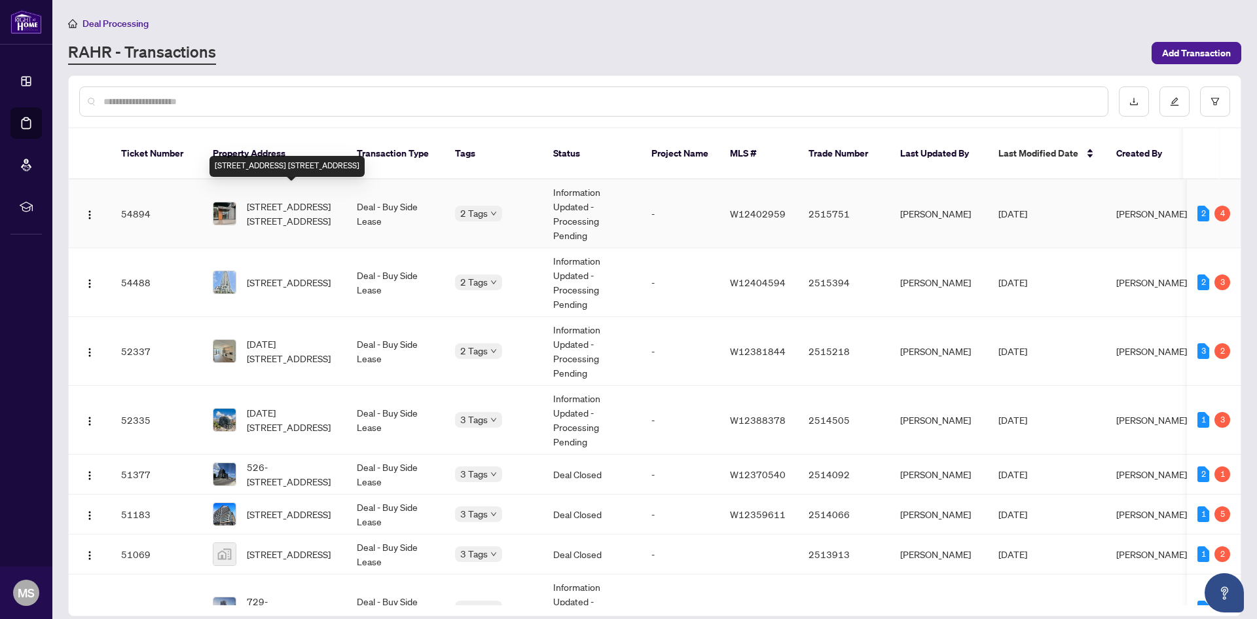
click at [267, 207] on span "919-3009 Novar Rd. Rd, Mississauga, Ontario L5B 0P9, Canada" at bounding box center [291, 213] width 89 height 29
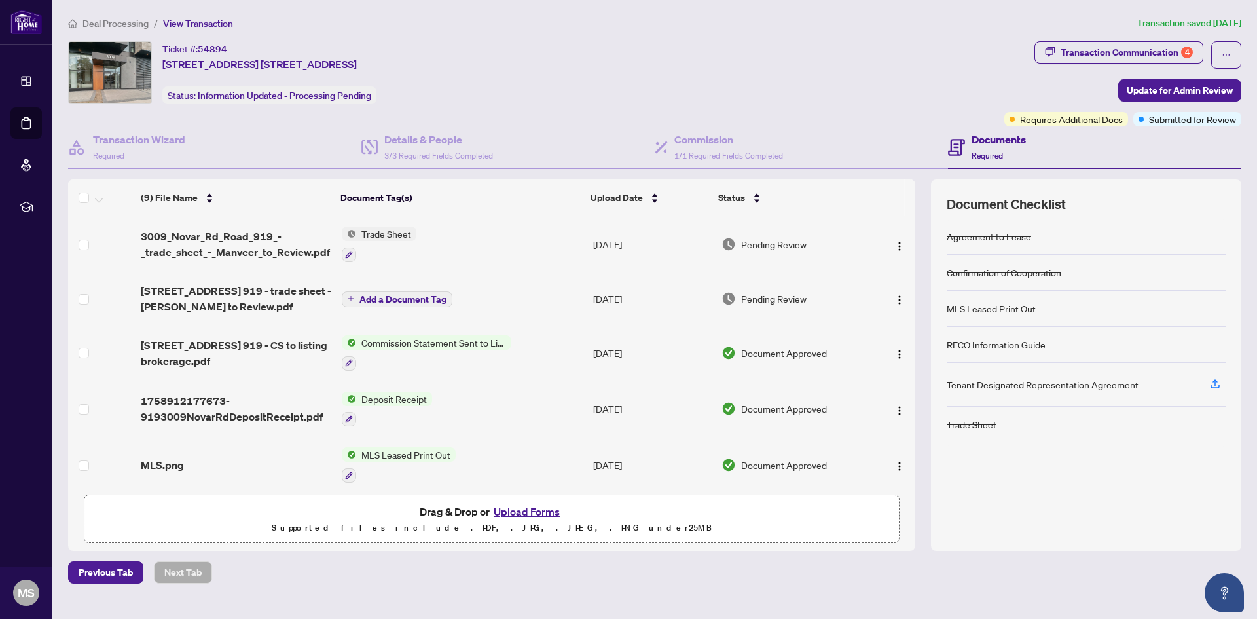
scroll to position [227, 0]
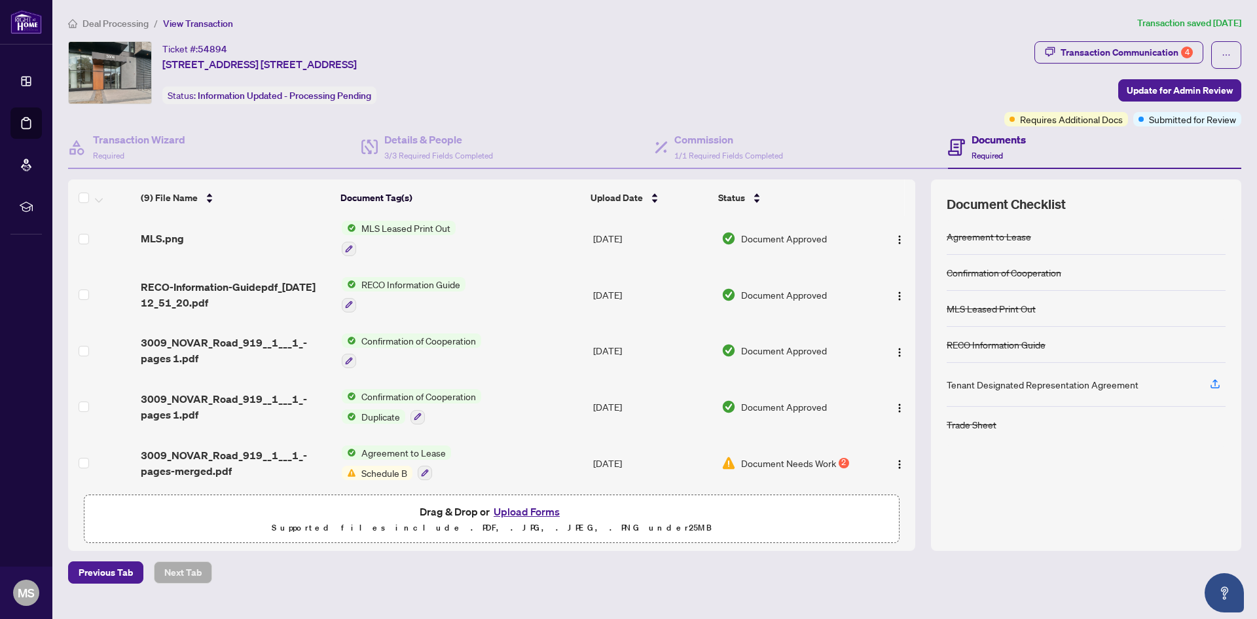
click at [771, 456] on span "Document Needs Work" at bounding box center [788, 463] width 95 height 14
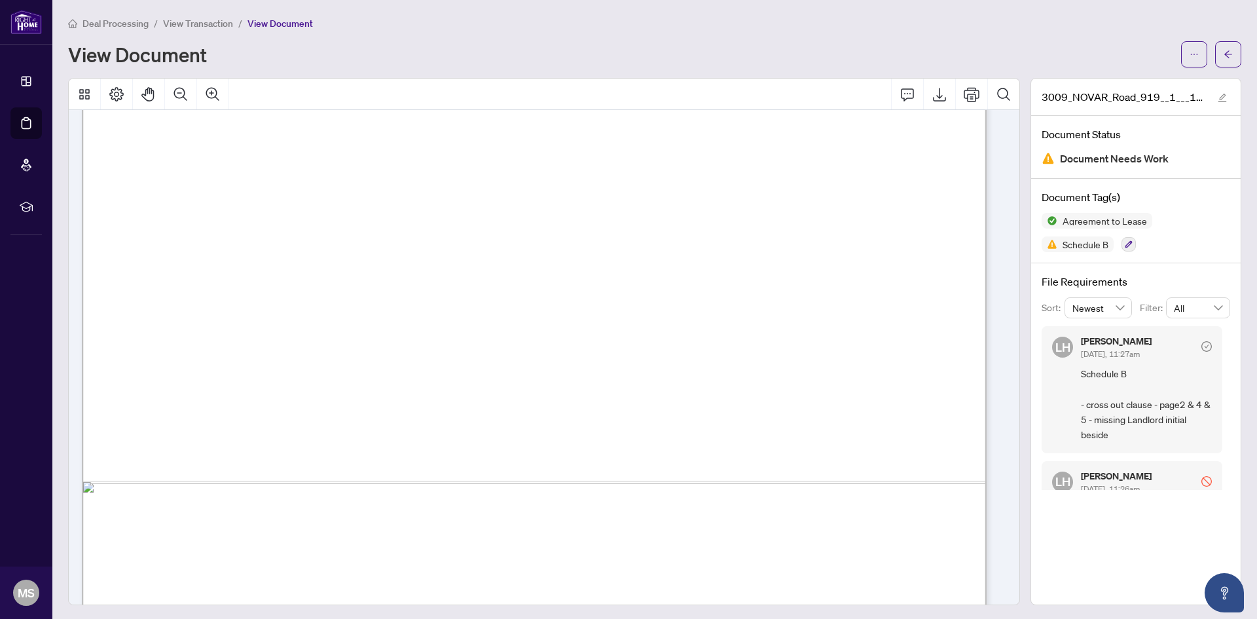
scroll to position [16308, 0]
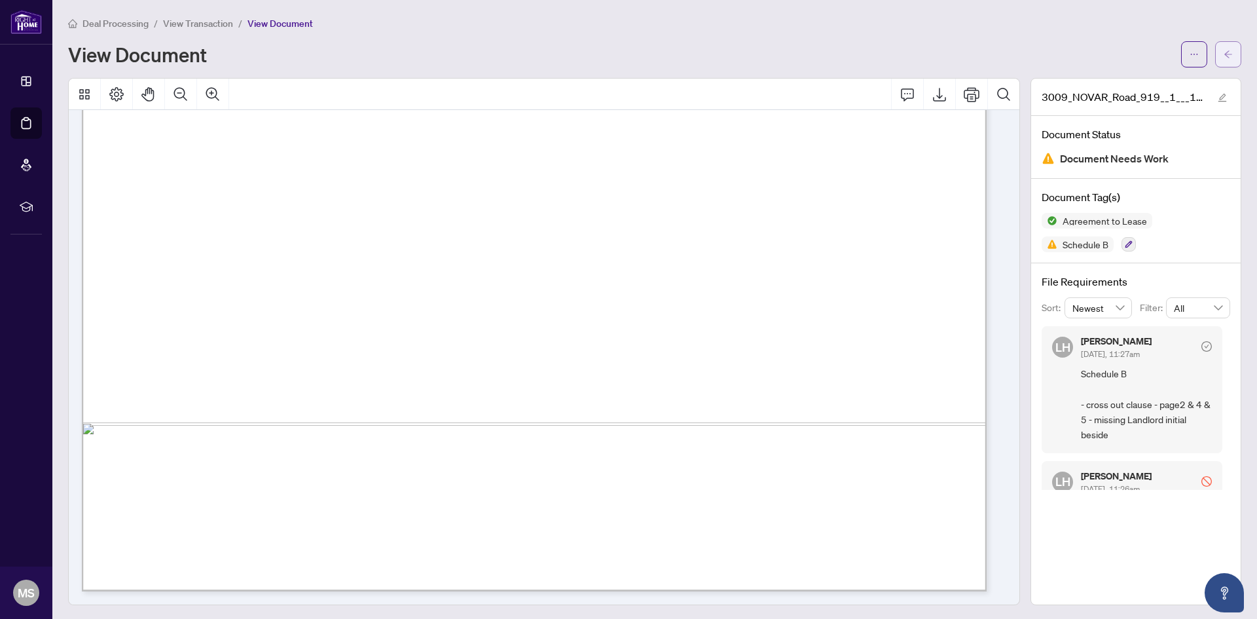
click at [1218, 65] on button "button" at bounding box center [1228, 54] width 26 height 26
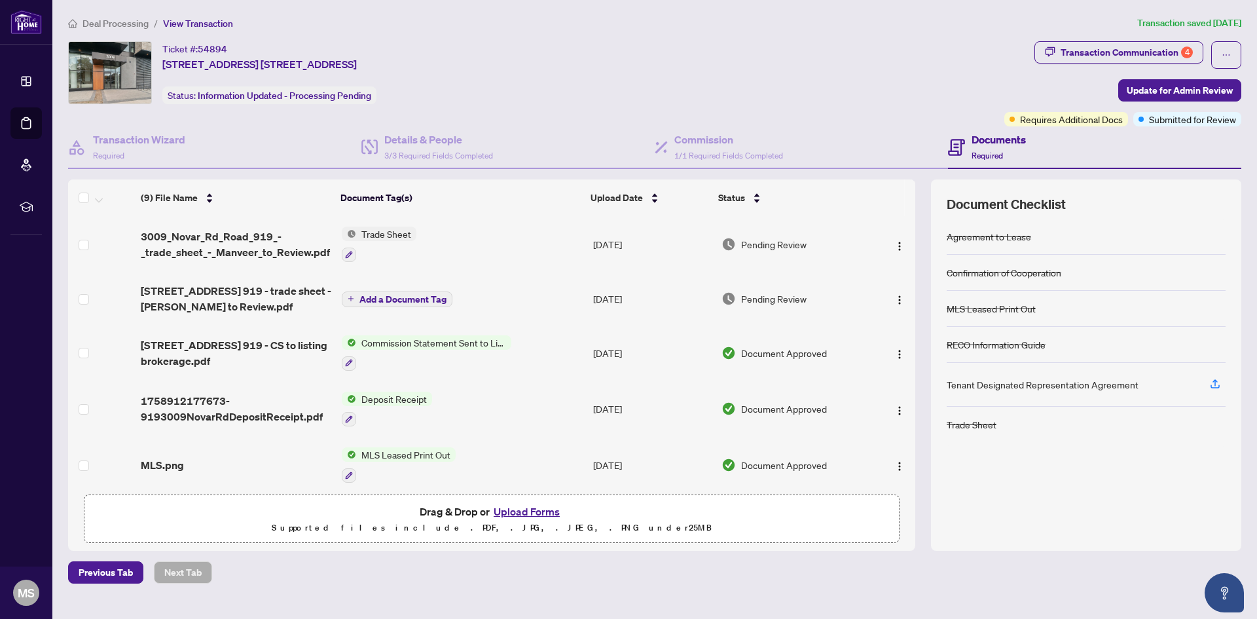
click at [130, 23] on span "Deal Processing" at bounding box center [115, 24] width 66 height 12
